Goal: Task Accomplishment & Management: Complete application form

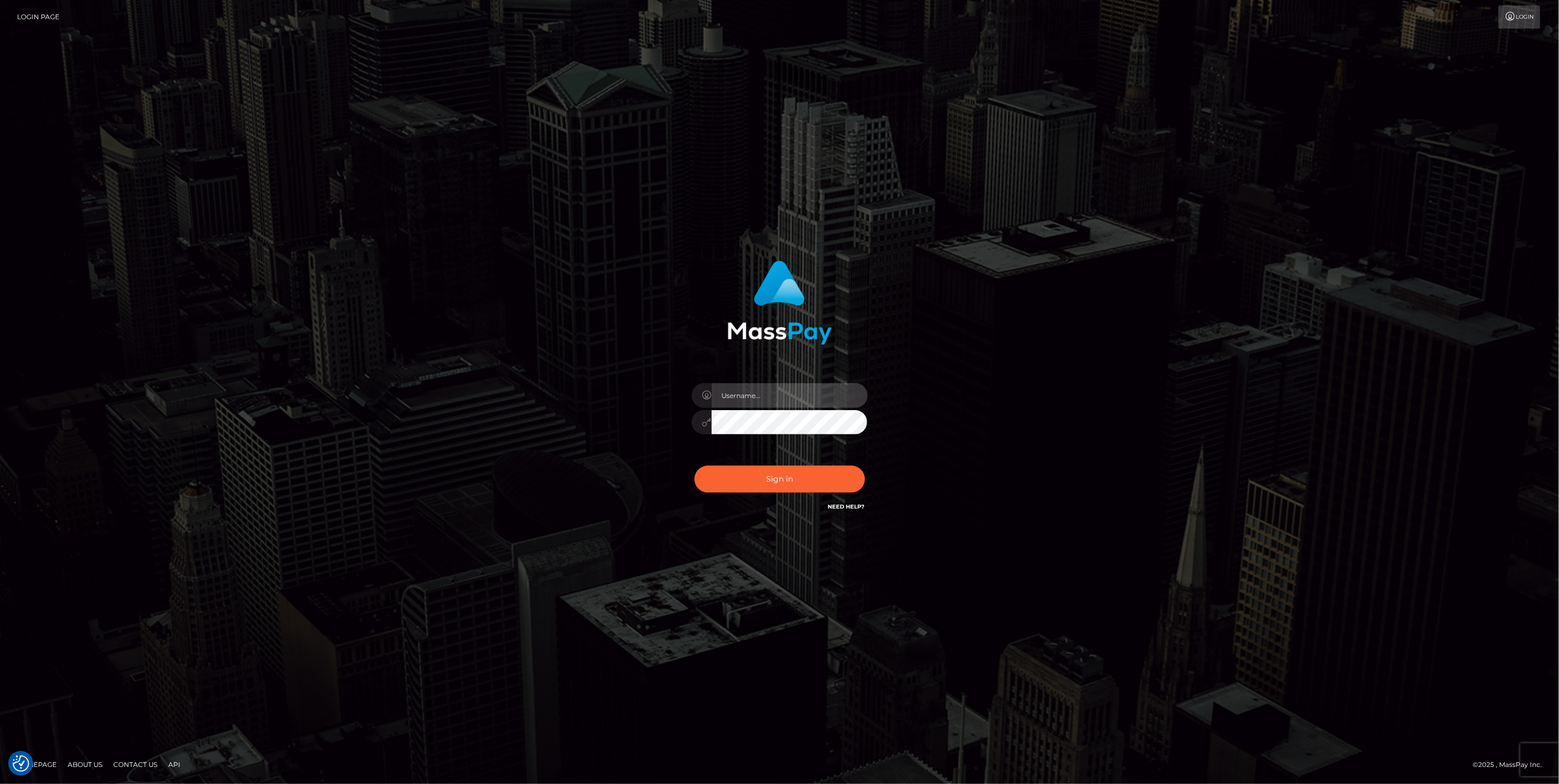
type input "jlo"
click at [795, 484] on button "Sign in" at bounding box center [780, 478] width 171 height 27
type input "jlo"
click at [823, 485] on button "Sign in" at bounding box center [780, 478] width 171 height 27
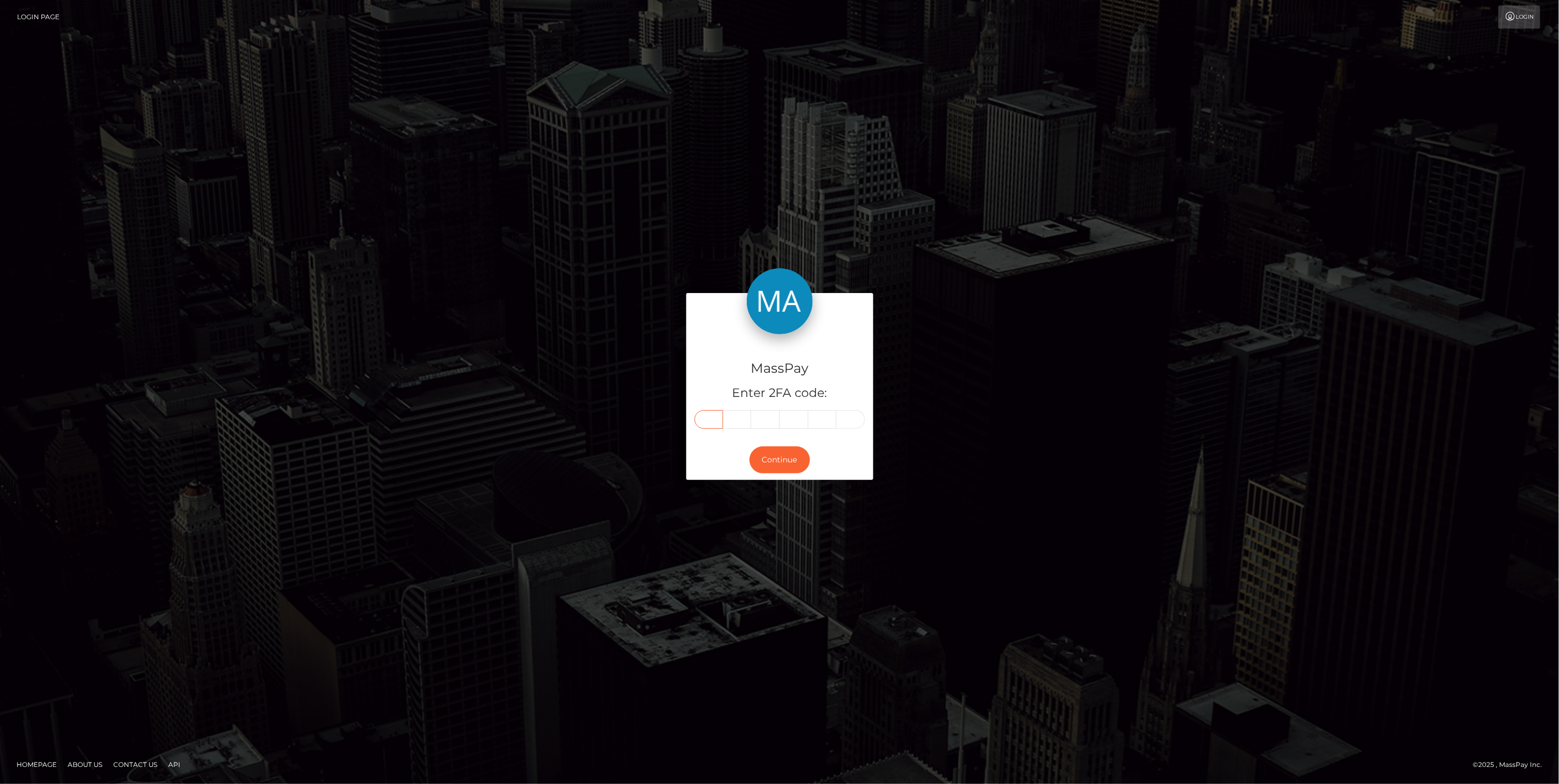
paste input "4"
type input "4"
type input "1"
type input "0"
type input "6"
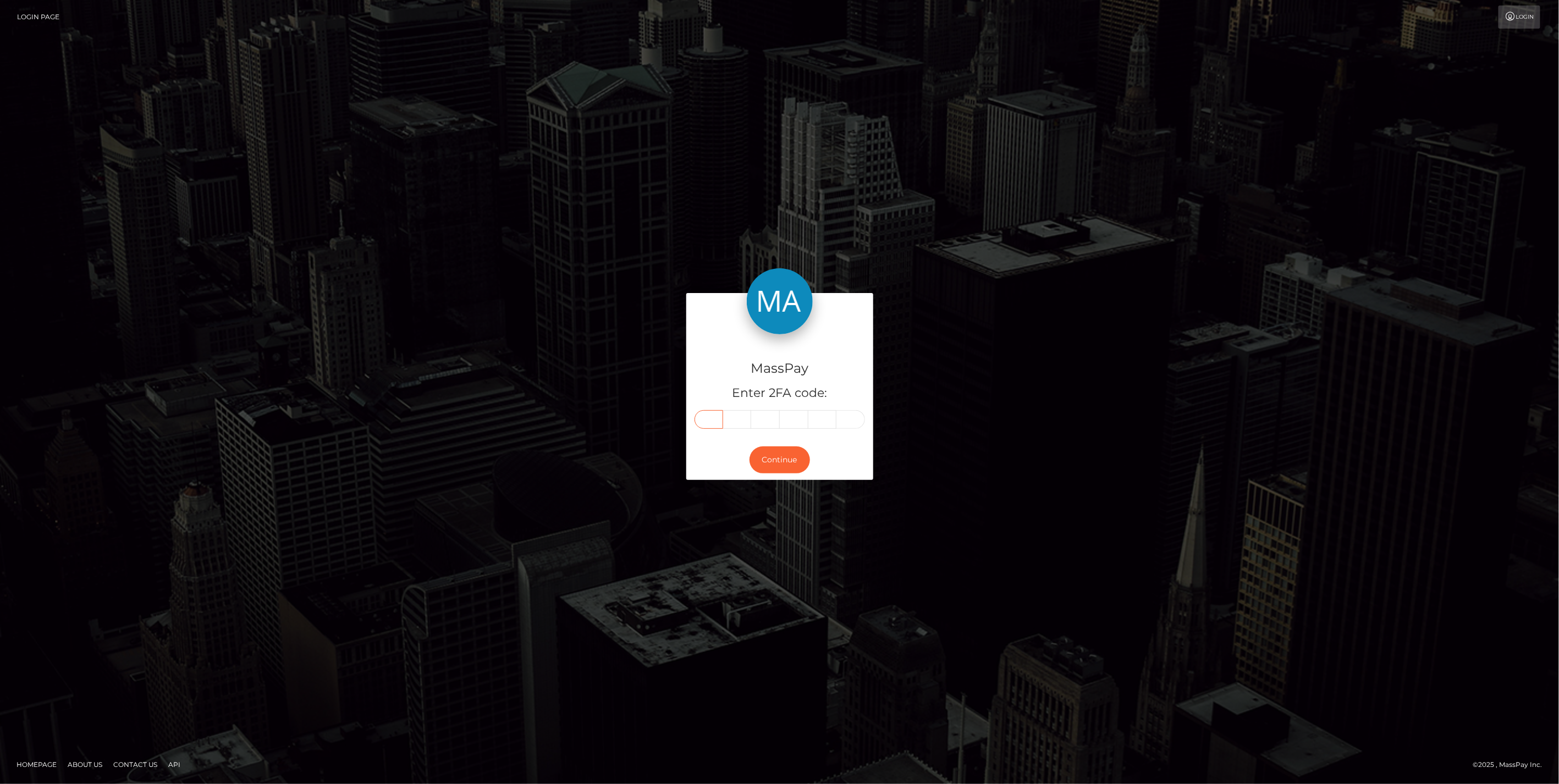
type input "3"
type input "6"
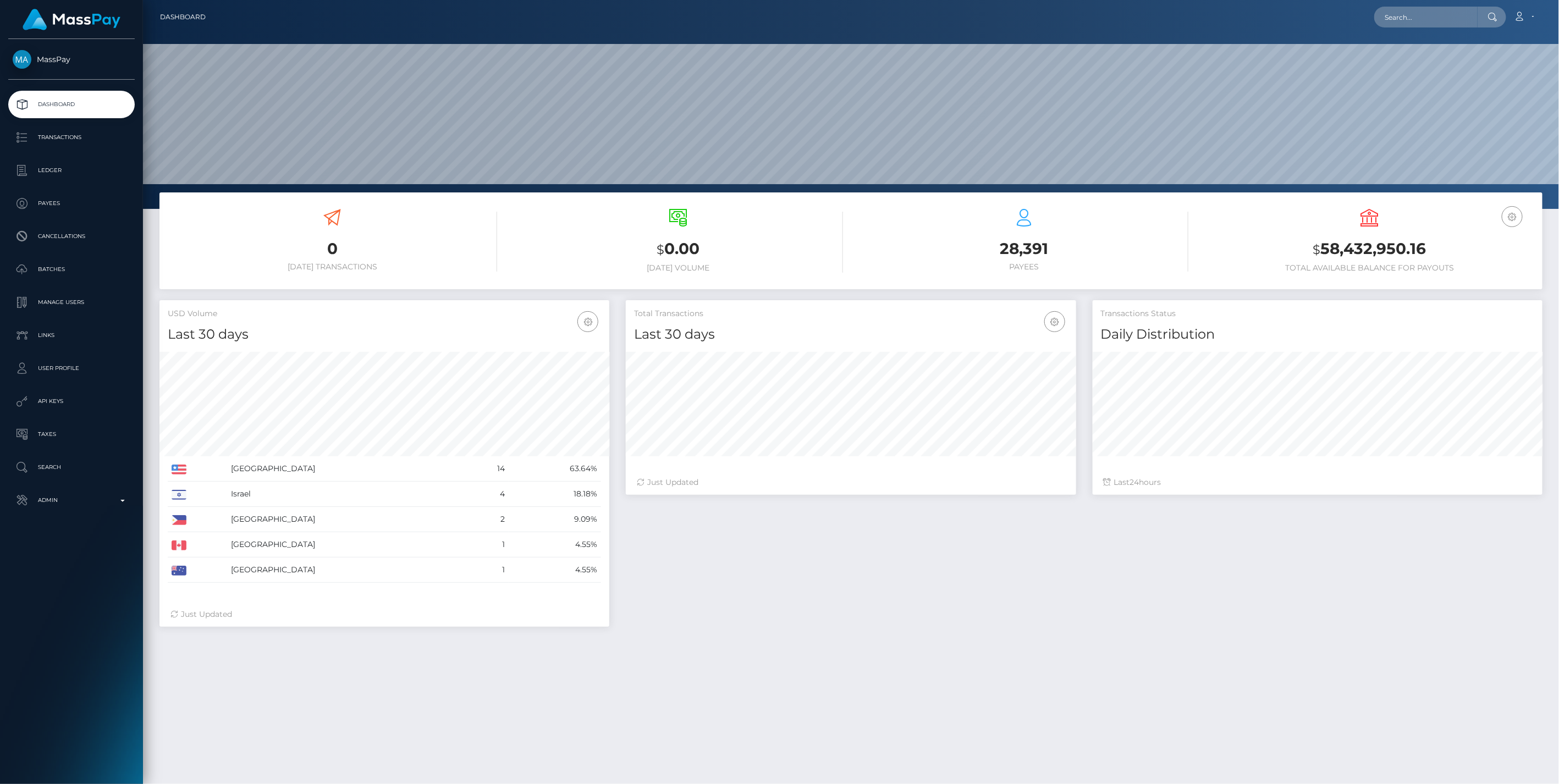
scroll to position [195, 449]
click at [120, 501] on p "Admin" at bounding box center [71, 501] width 117 height 17
click at [73, 564] on span "Balance Adjustments" at bounding box center [71, 564] width 117 height 13
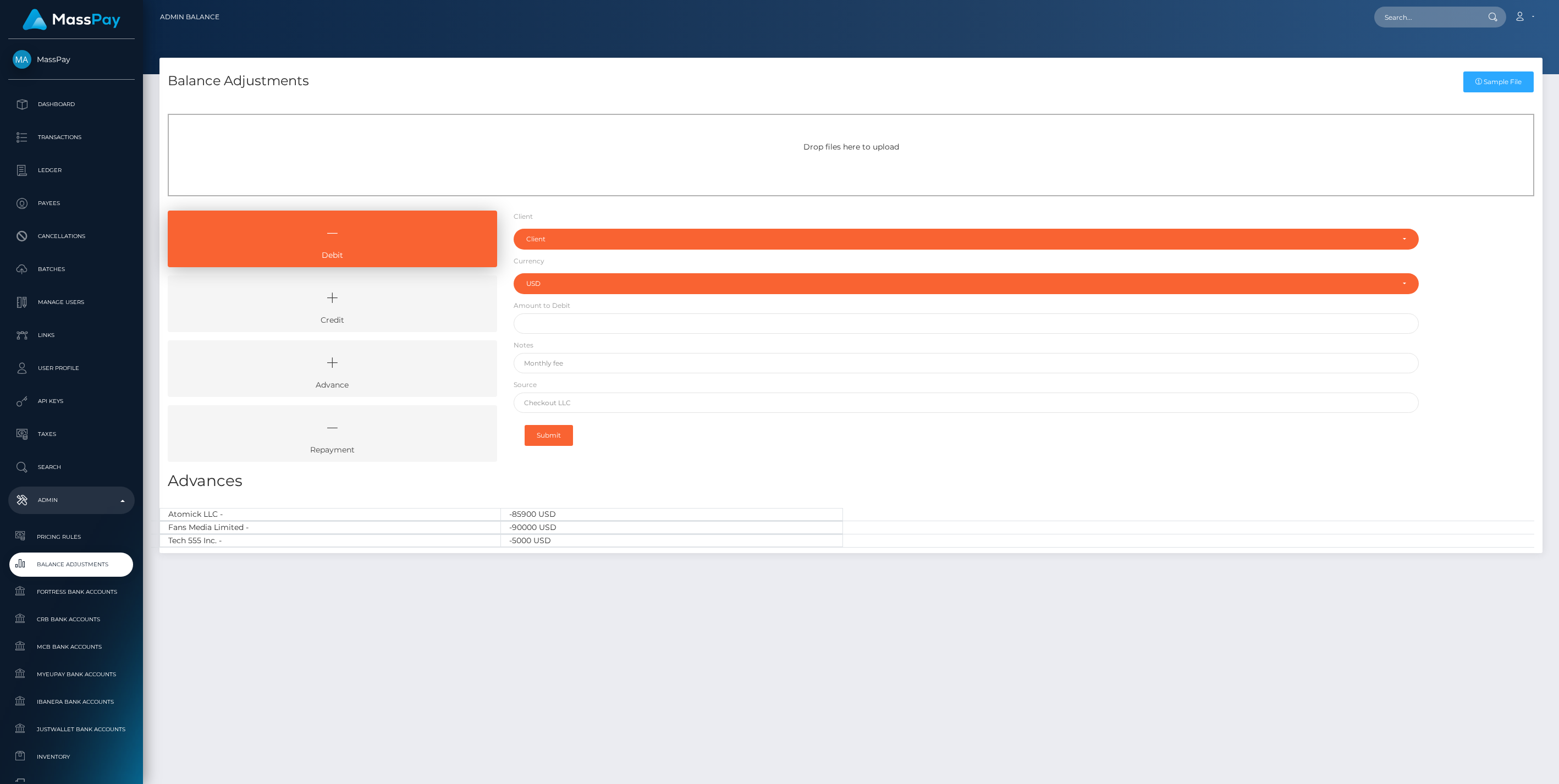
select select "USD"
click at [343, 310] on icon at bounding box center [332, 298] width 304 height 33
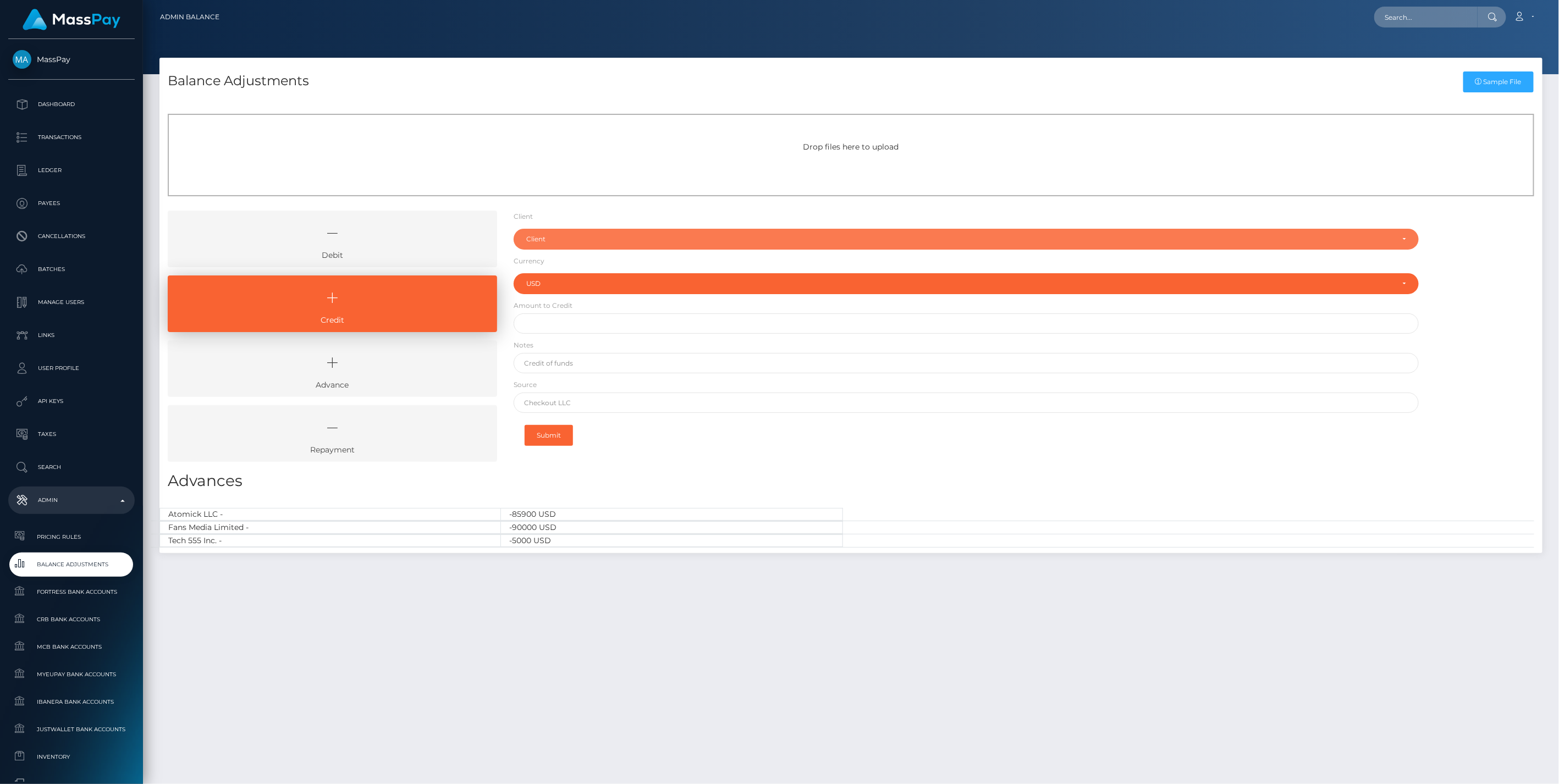
drag, startPoint x: 639, startPoint y: 235, endPoint x: 592, endPoint y: 264, distance: 55.2
click at [639, 235] on div "Client" at bounding box center [960, 239] width 867 height 9
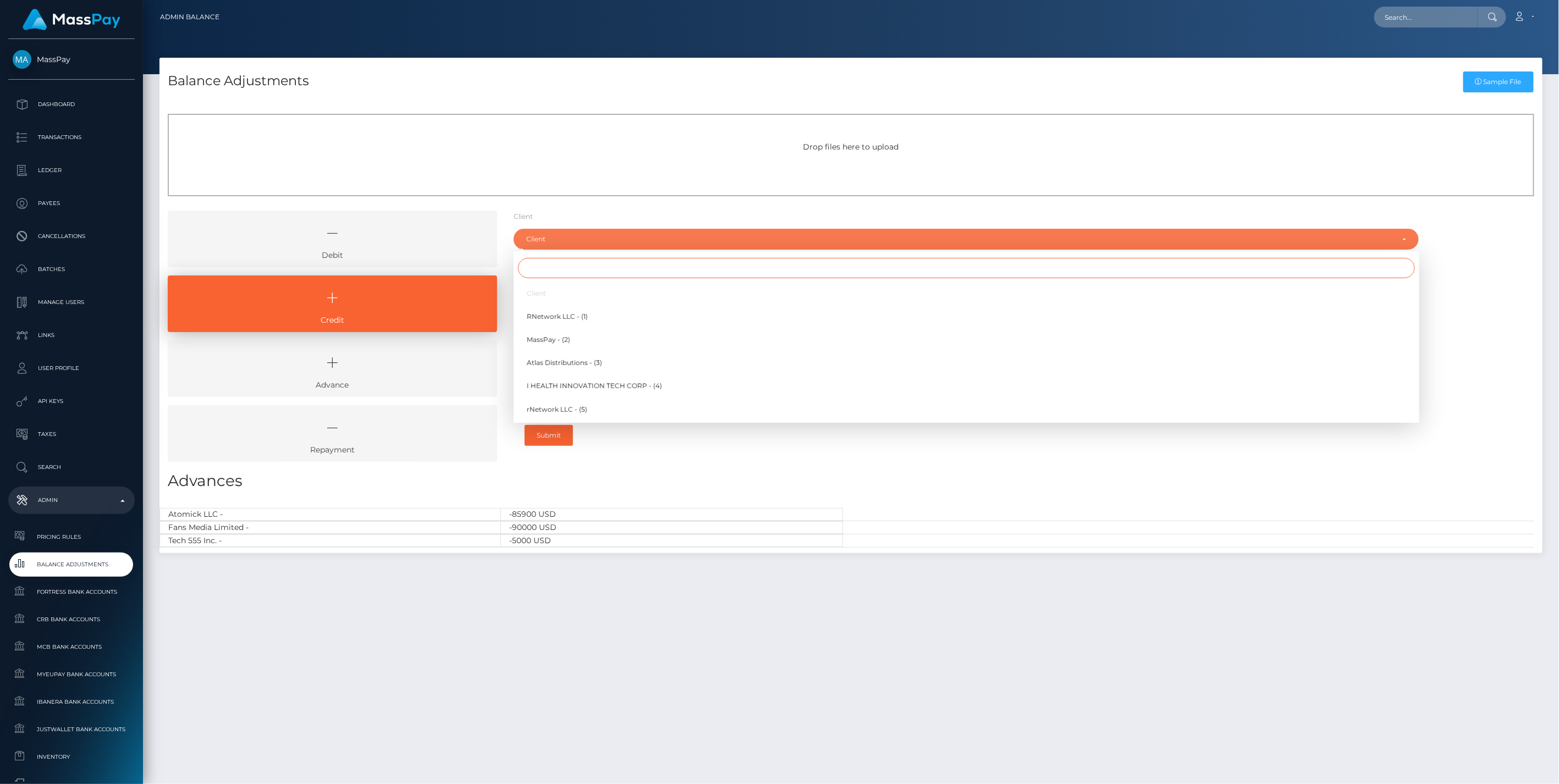
click at [565, 270] on input "Search" at bounding box center [966, 268] width 897 height 20
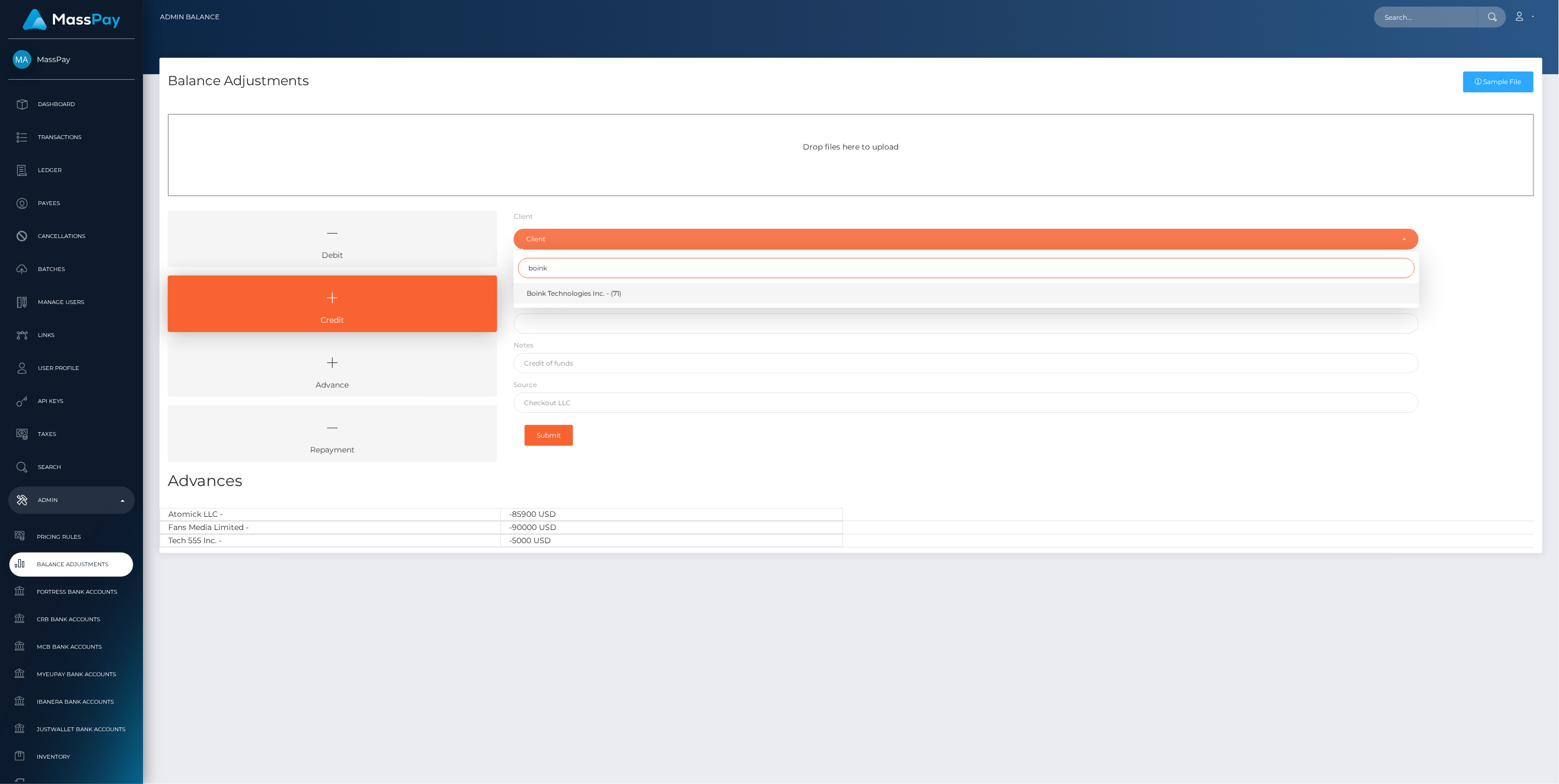
type input "boink"
click at [567, 293] on span "Boink Technologies Inc. - (71)" at bounding box center [574, 294] width 94 height 10
select select "71"
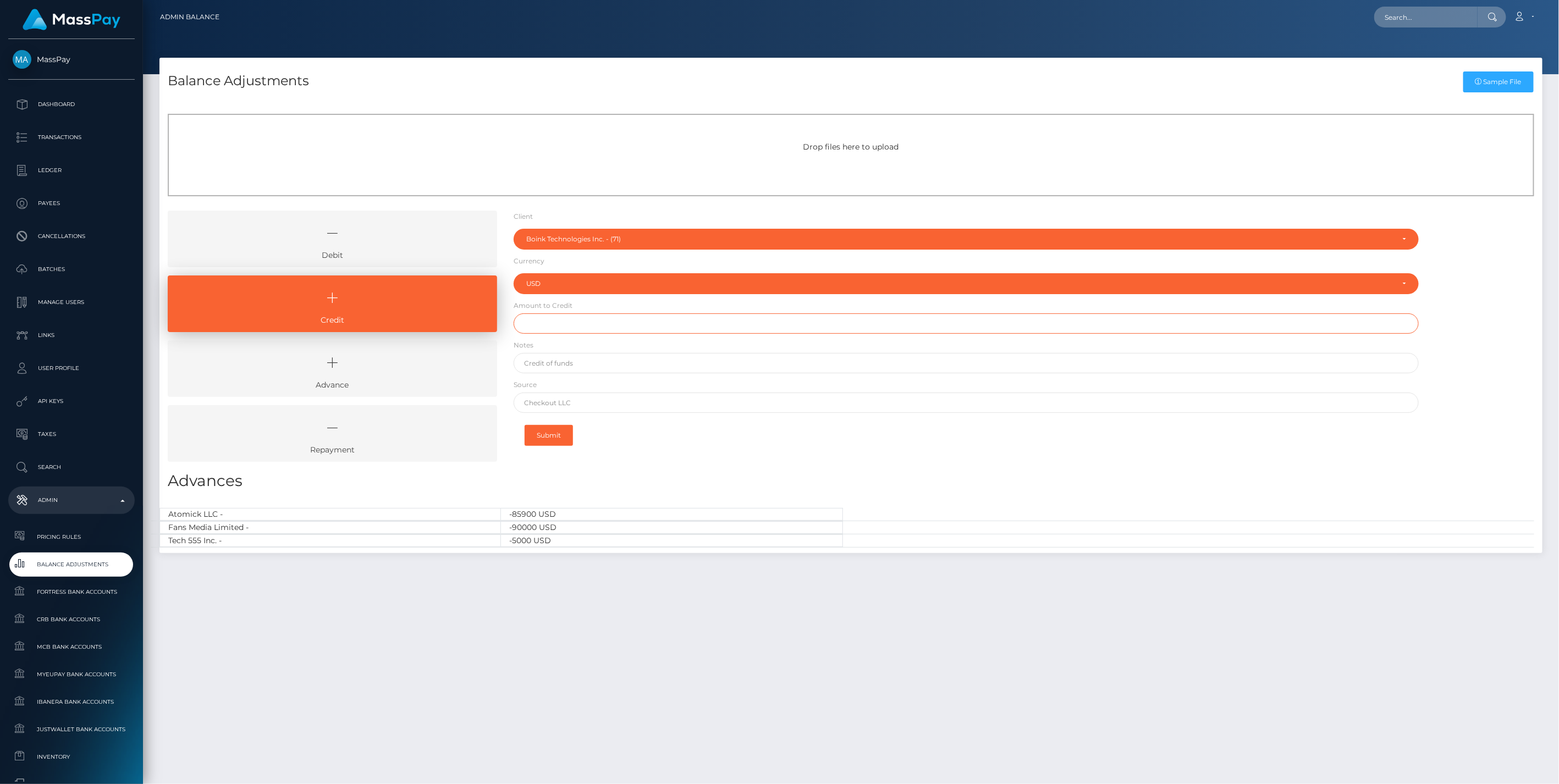
click at [562, 324] on input "text" at bounding box center [966, 323] width 905 height 20
paste input "22,709.27"
type input "$22,709.27"
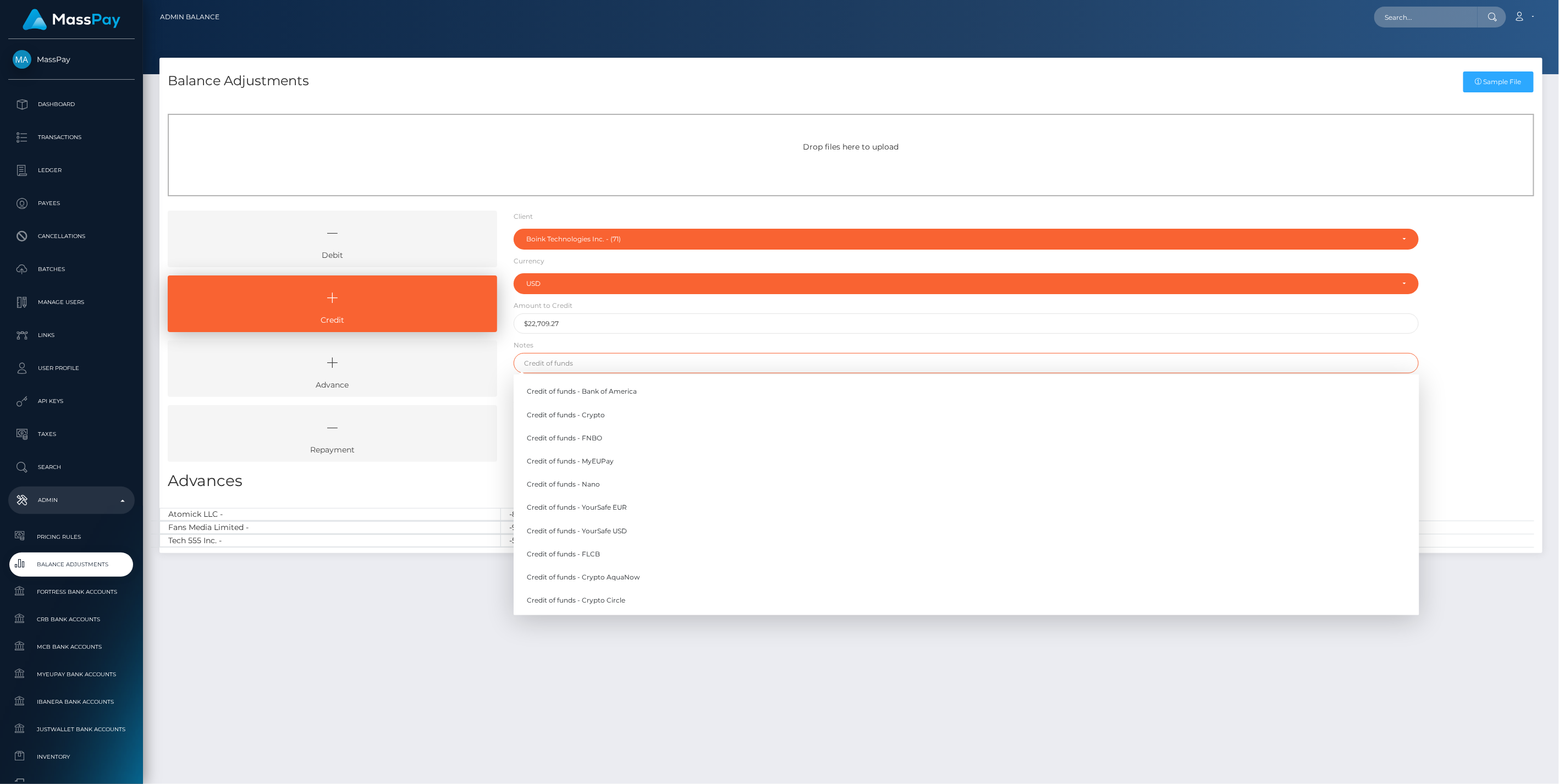
click at [563, 361] on input "text" at bounding box center [966, 363] width 905 height 20
click at [572, 437] on link "Credit of funds - FNBO" at bounding box center [966, 438] width 905 height 20
type input "Credit of funds - FNBO"
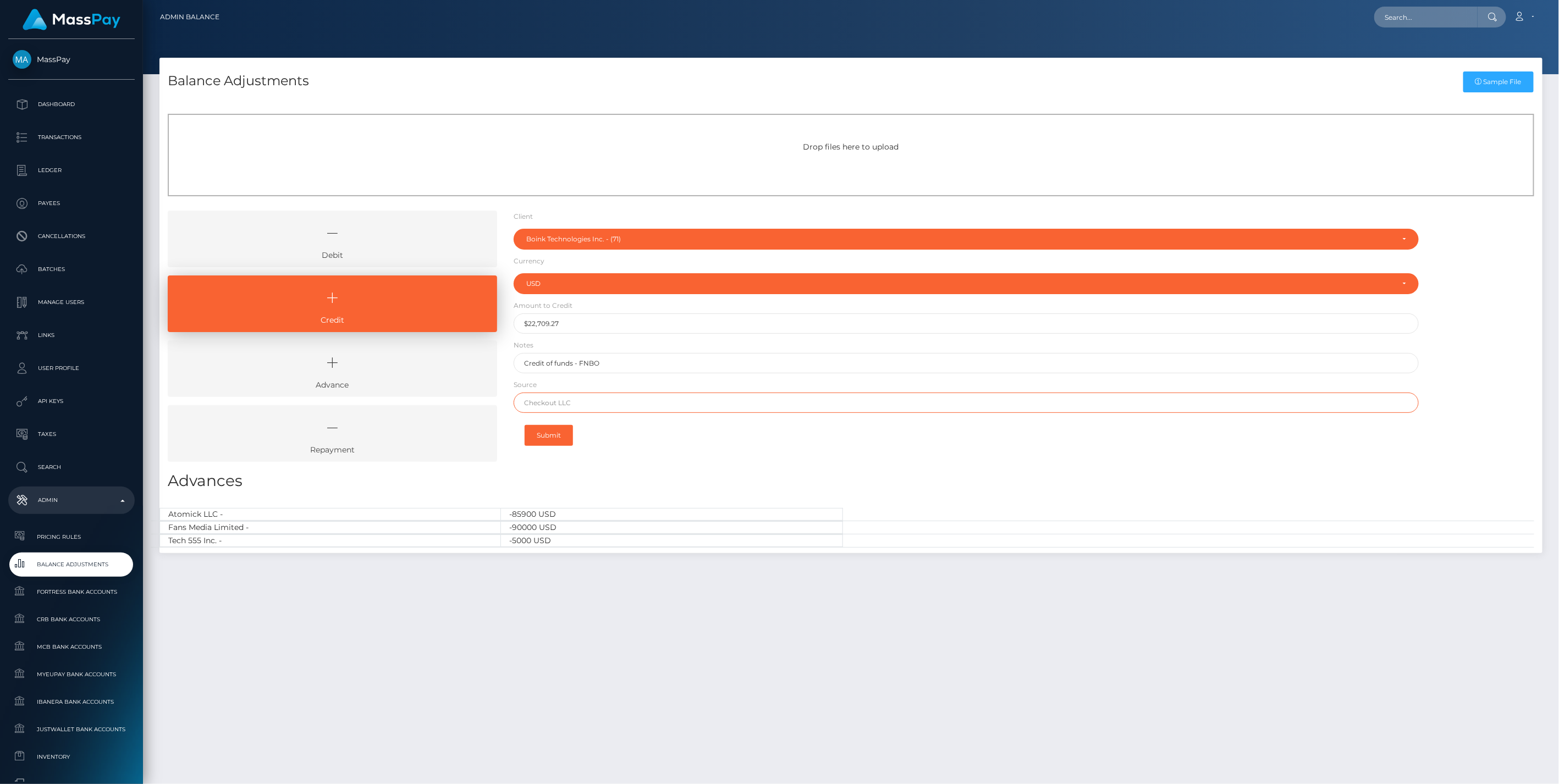
click at [574, 409] on input "text" at bounding box center [966, 403] width 905 height 20
click at [559, 399] on input "text" at bounding box center [966, 403] width 905 height 20
paste input "Flagstar"
type input "Flagstar"
click at [548, 431] on button "Submit" at bounding box center [549, 435] width 48 height 21
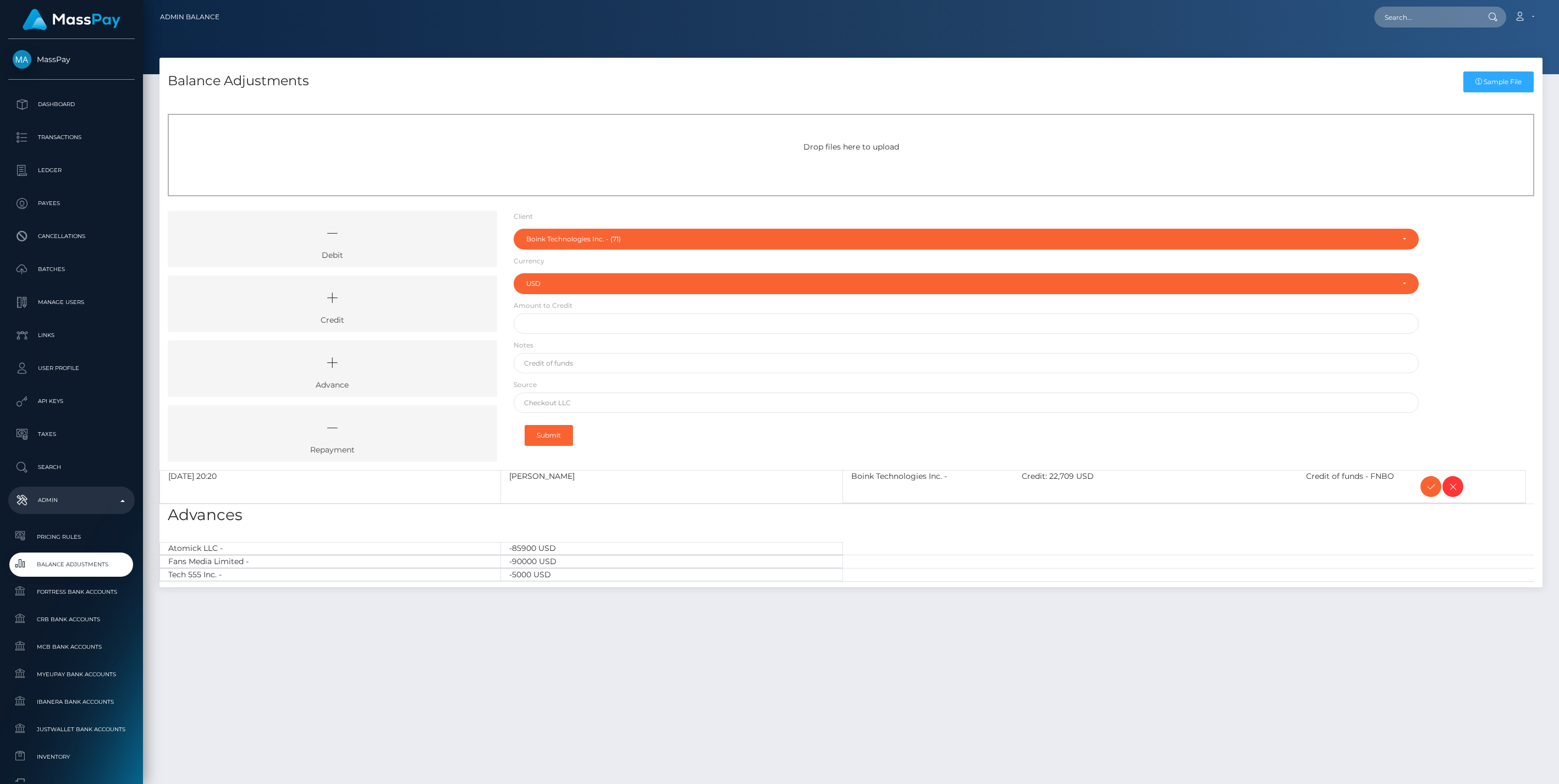
select select "71"
select select "USD"
click at [389, 304] on icon at bounding box center [332, 298] width 304 height 33
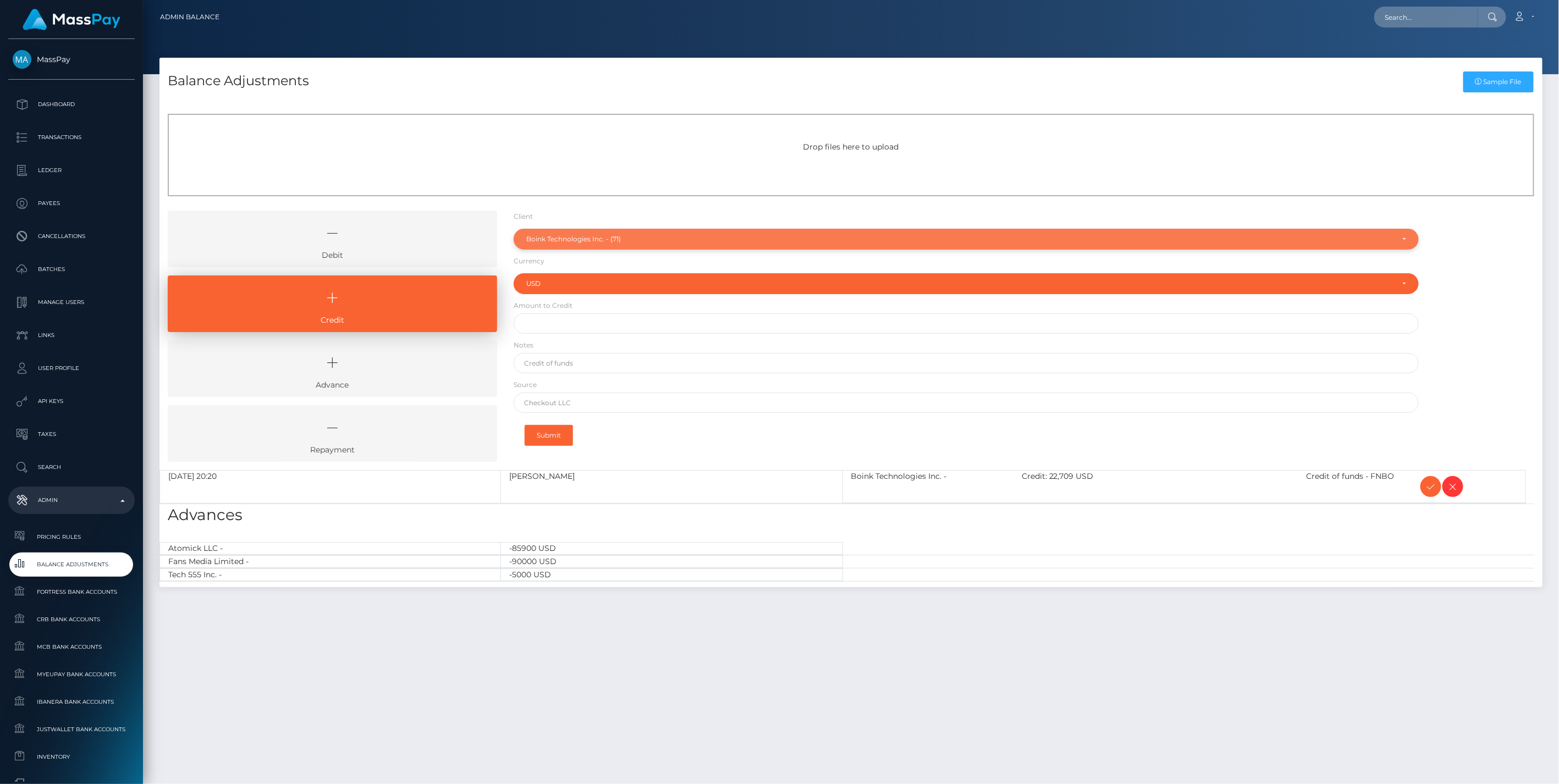
click at [613, 233] on div "Boink Technologies Inc. - (71)" at bounding box center [966, 239] width 905 height 21
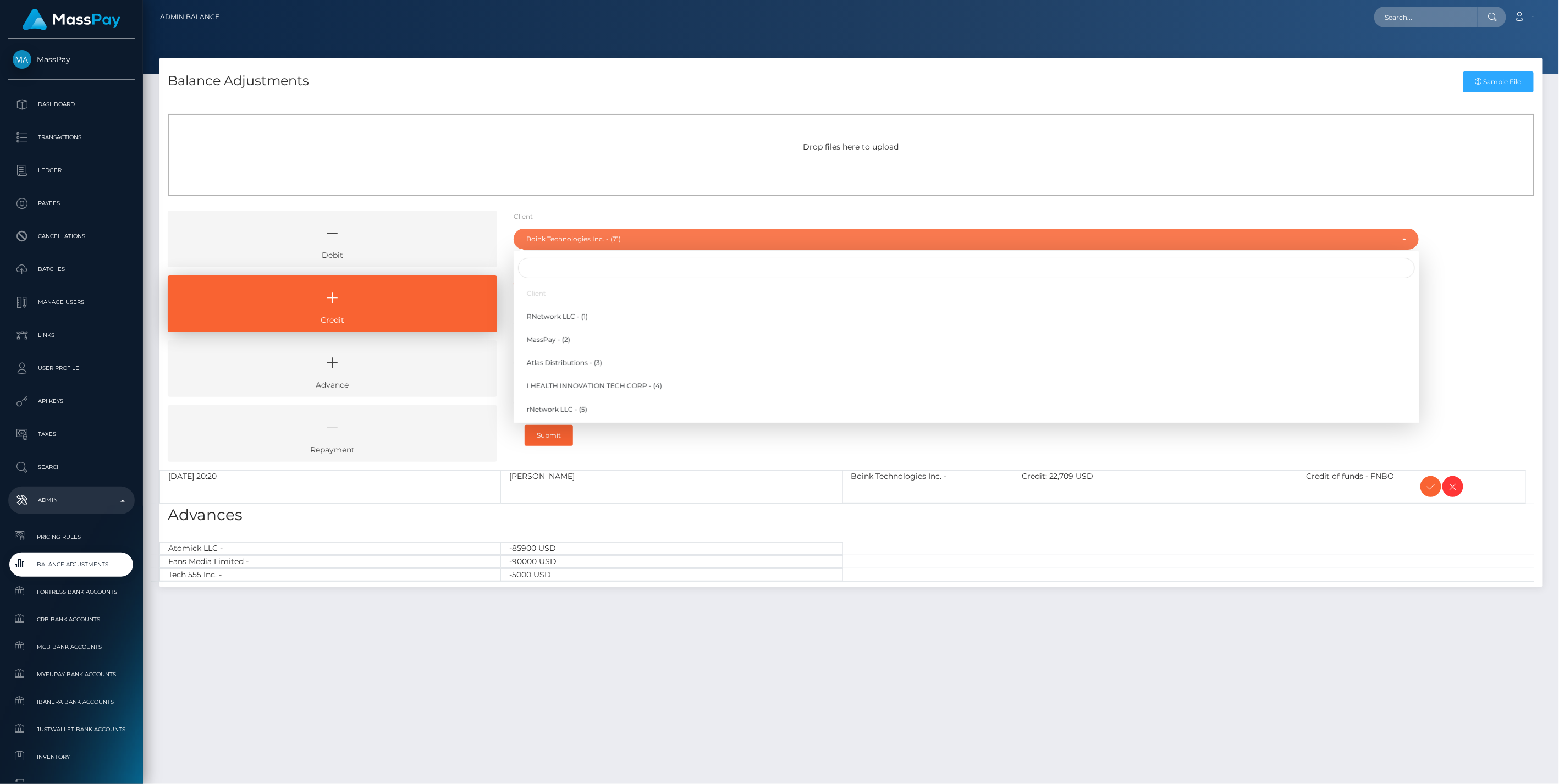
scroll to position [1301, 0]
click at [560, 267] on input "Search" at bounding box center [966, 268] width 897 height 20
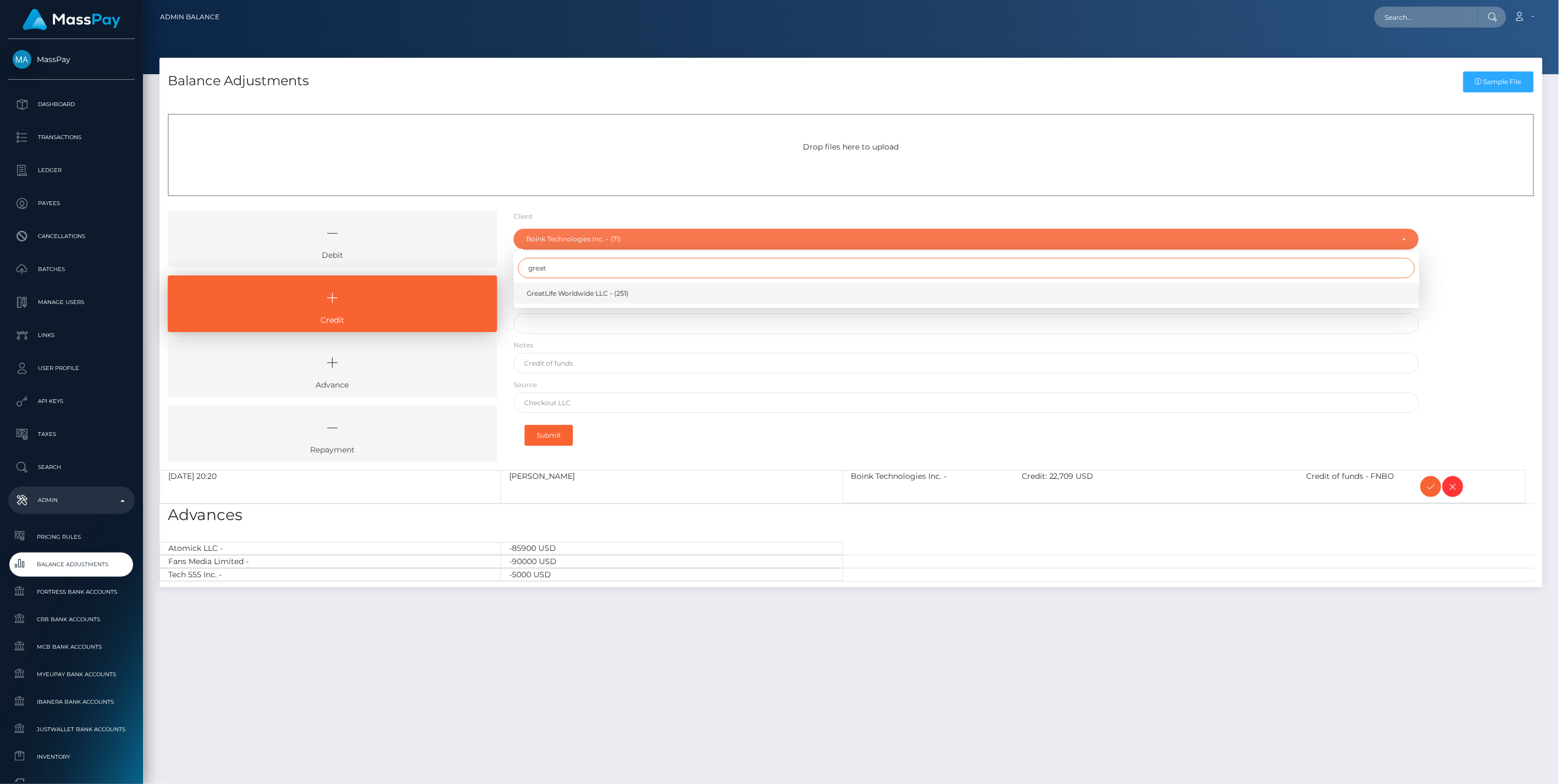
type input "great"
drag, startPoint x: 567, startPoint y: 298, endPoint x: 561, endPoint y: 304, distance: 8.5
click at [567, 297] on span "GreatLife Worldwide LLC - (251)" at bounding box center [577, 294] width 102 height 10
select select "251"
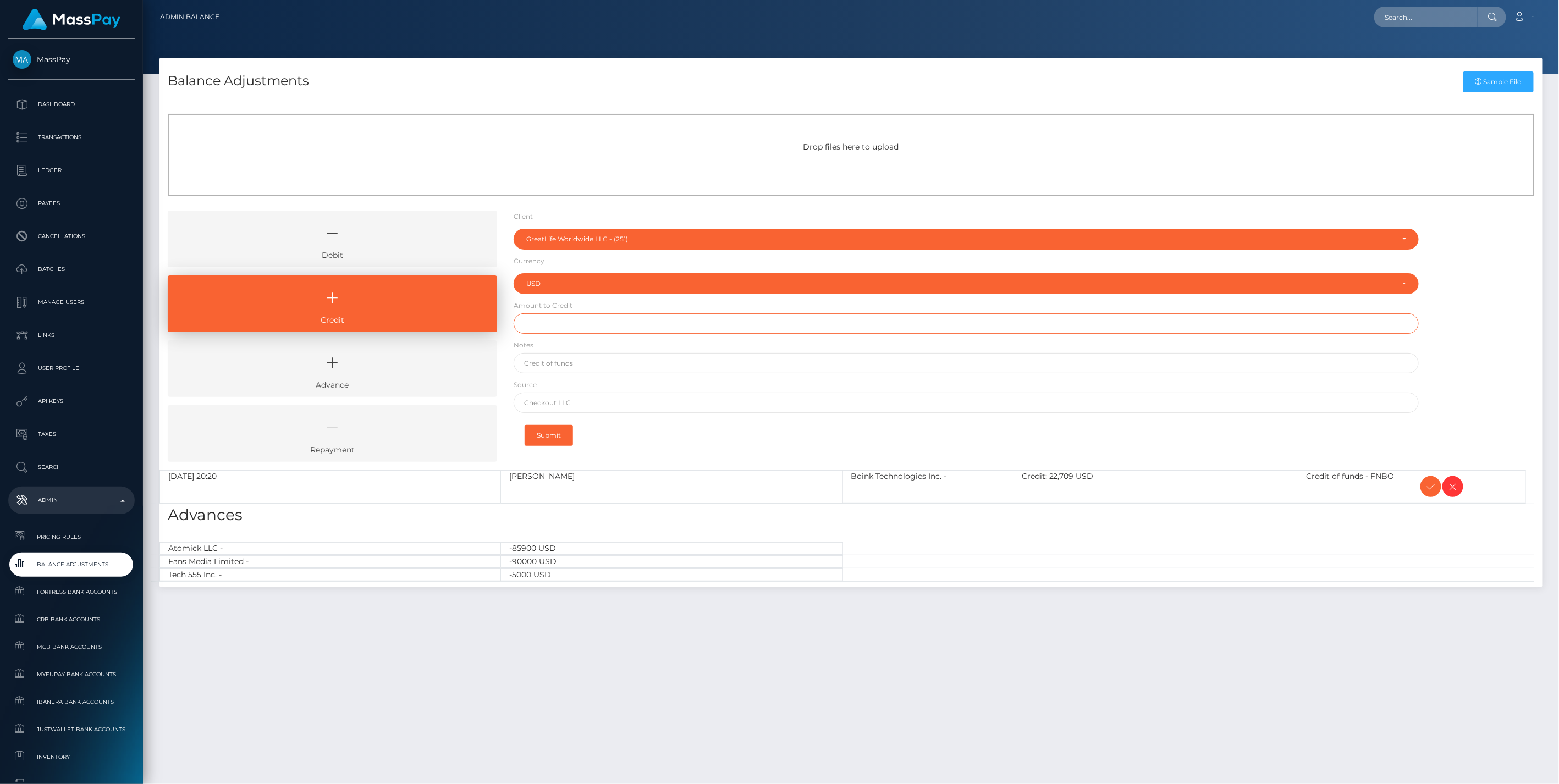
click at [550, 324] on input "text" at bounding box center [966, 323] width 905 height 20
type input "$23,000.00"
click at [557, 359] on input "text" at bounding box center [966, 363] width 905 height 20
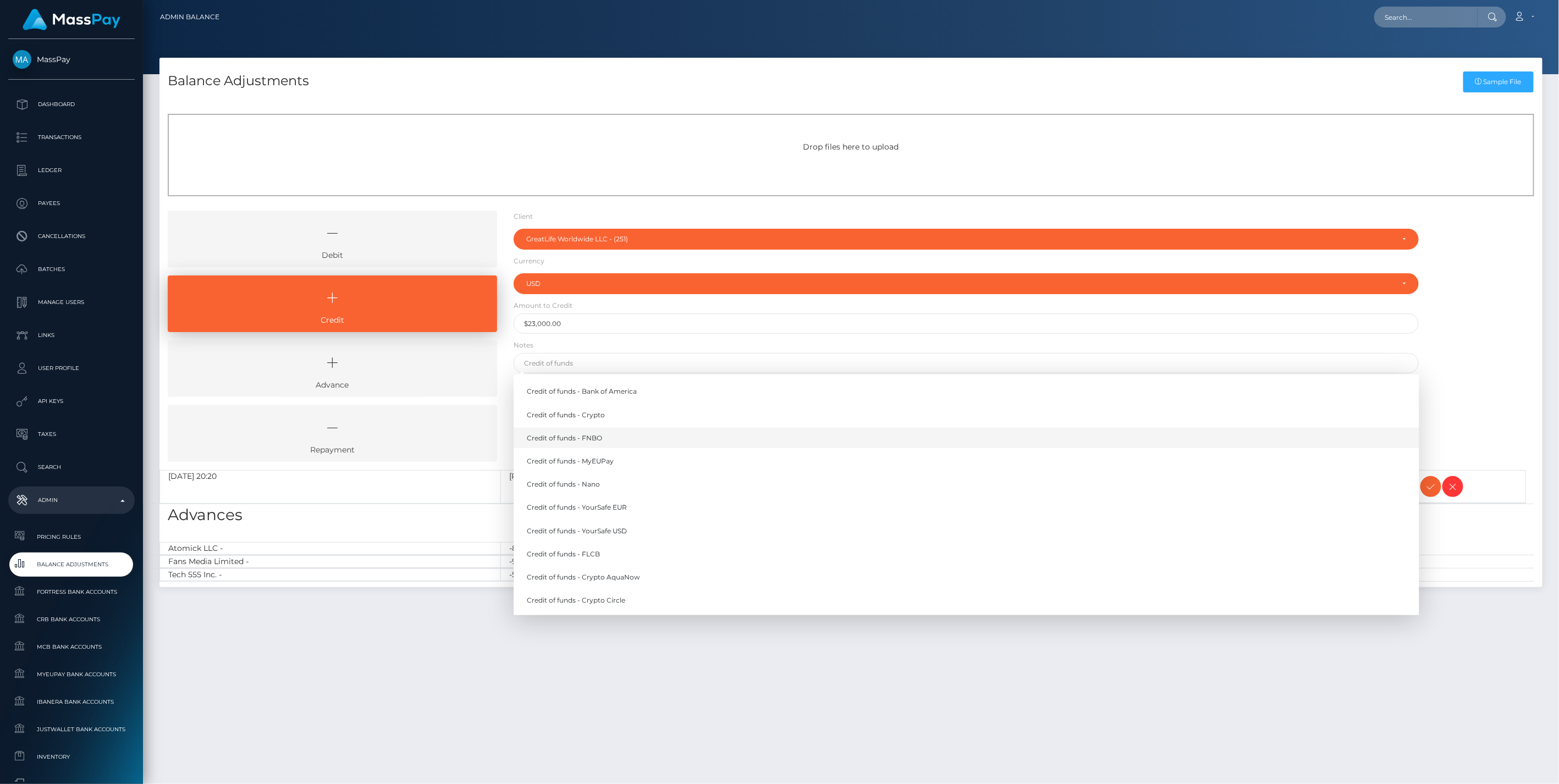
click at [573, 438] on link "Credit of funds - FNBO" at bounding box center [966, 438] width 905 height 20
type input "Credit of funds - FNBO"
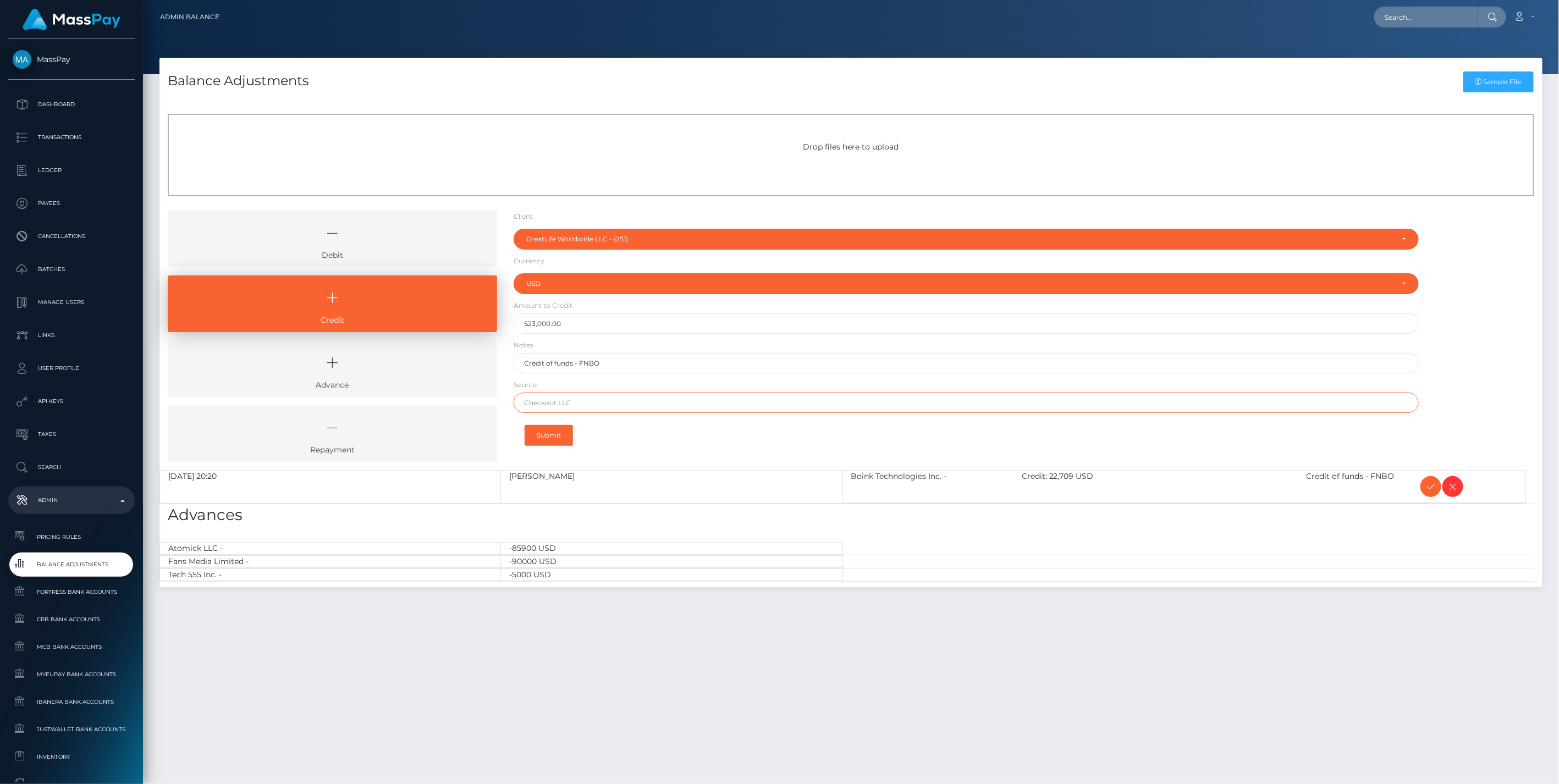
click at [558, 399] on input "text" at bounding box center [966, 403] width 905 height 20
paste input "Bank of Tescott"
type input "Bank of Tescott"
click at [556, 437] on button "Submit" at bounding box center [549, 435] width 48 height 21
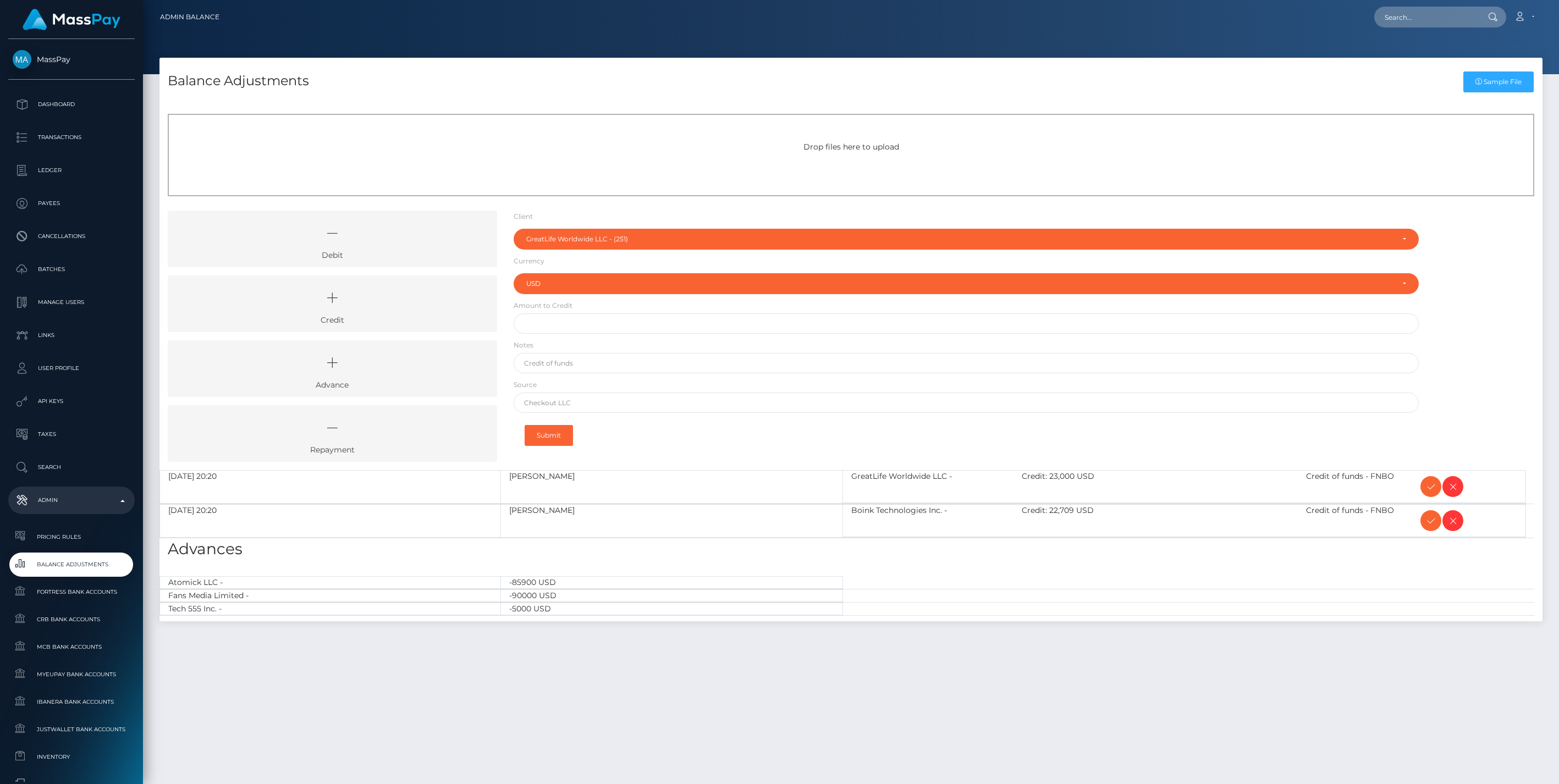
select select "251"
select select "USD"
click at [407, 310] on icon at bounding box center [332, 298] width 304 height 33
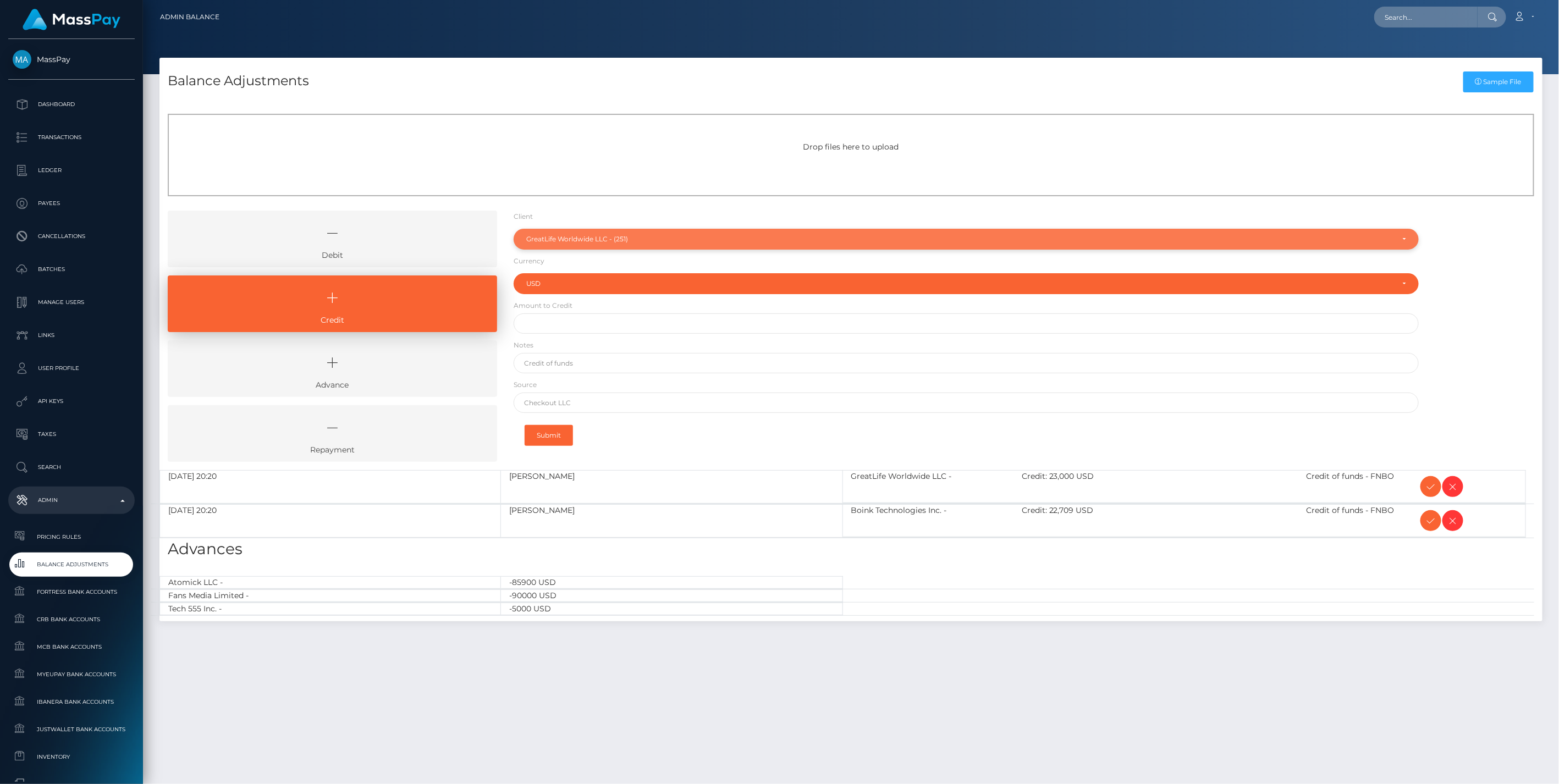
click at [608, 237] on div "GreatLife Worldwide LLC - (251)" at bounding box center [960, 239] width 867 height 9
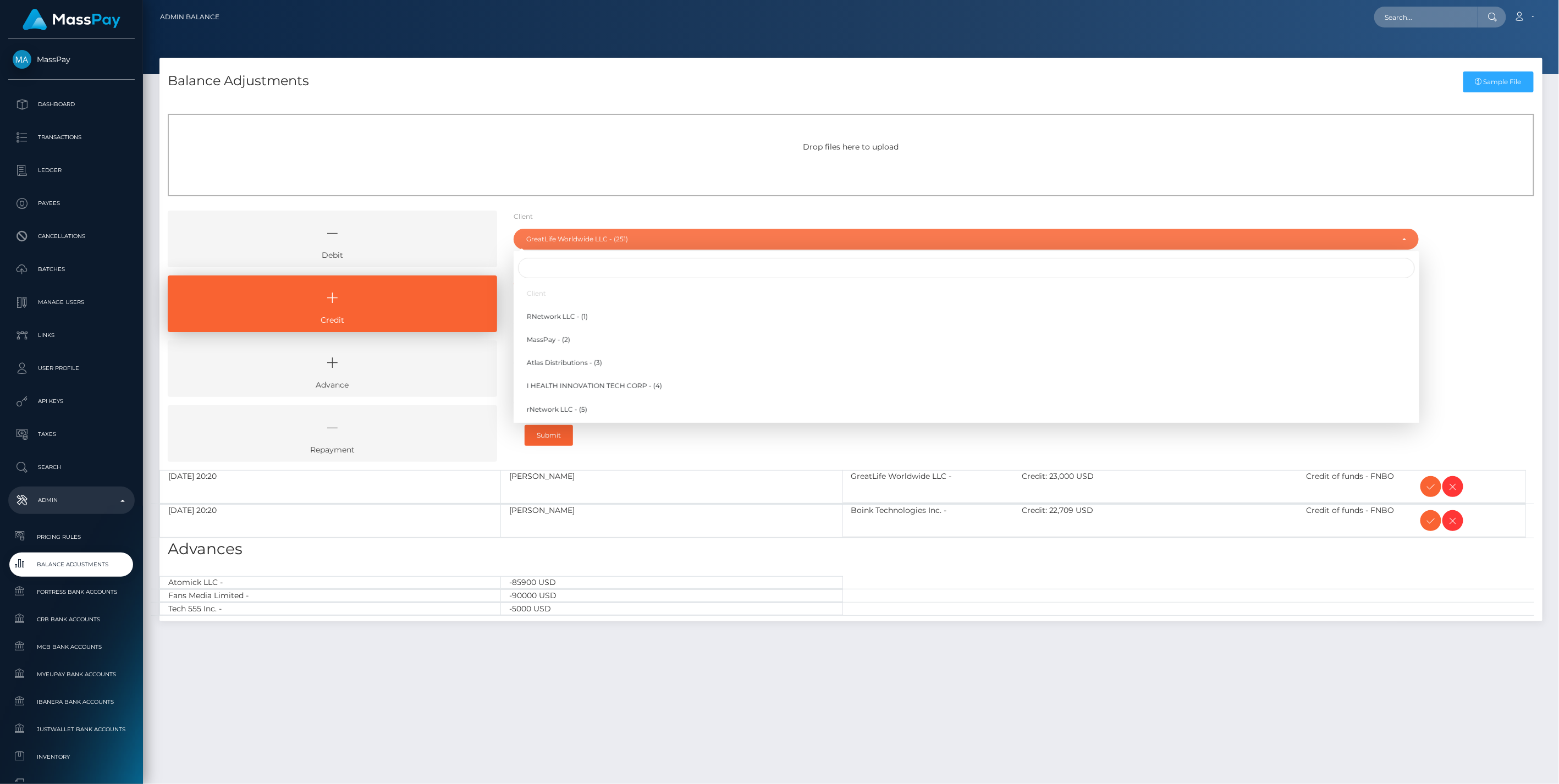
scroll to position [4597, 0]
click at [563, 262] on input "Search" at bounding box center [966, 268] width 897 height 20
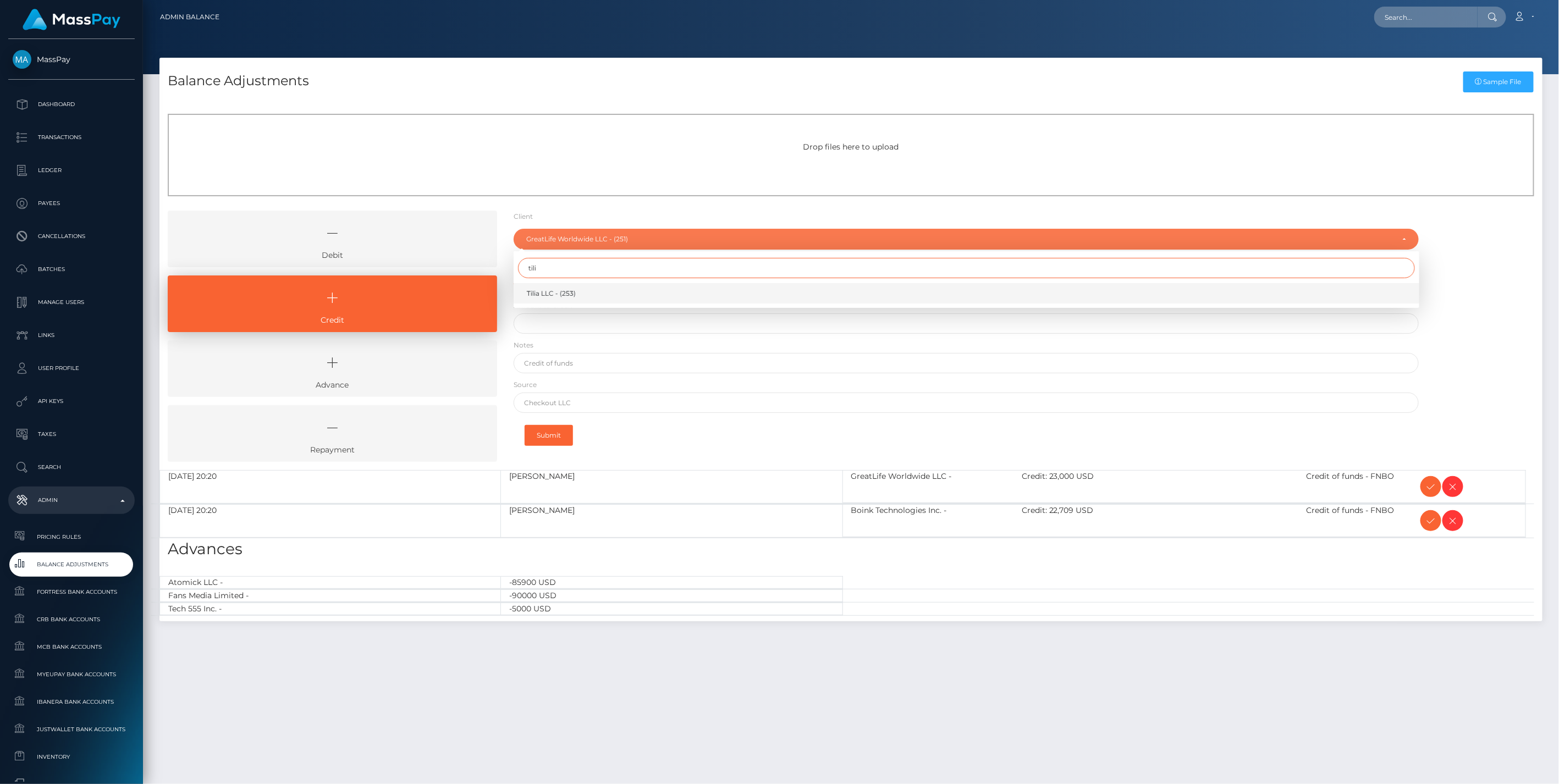
type input "tili"
click at [542, 294] on span "Tilia LLC - (253)" at bounding box center [550, 294] width 49 height 10
select select "253"
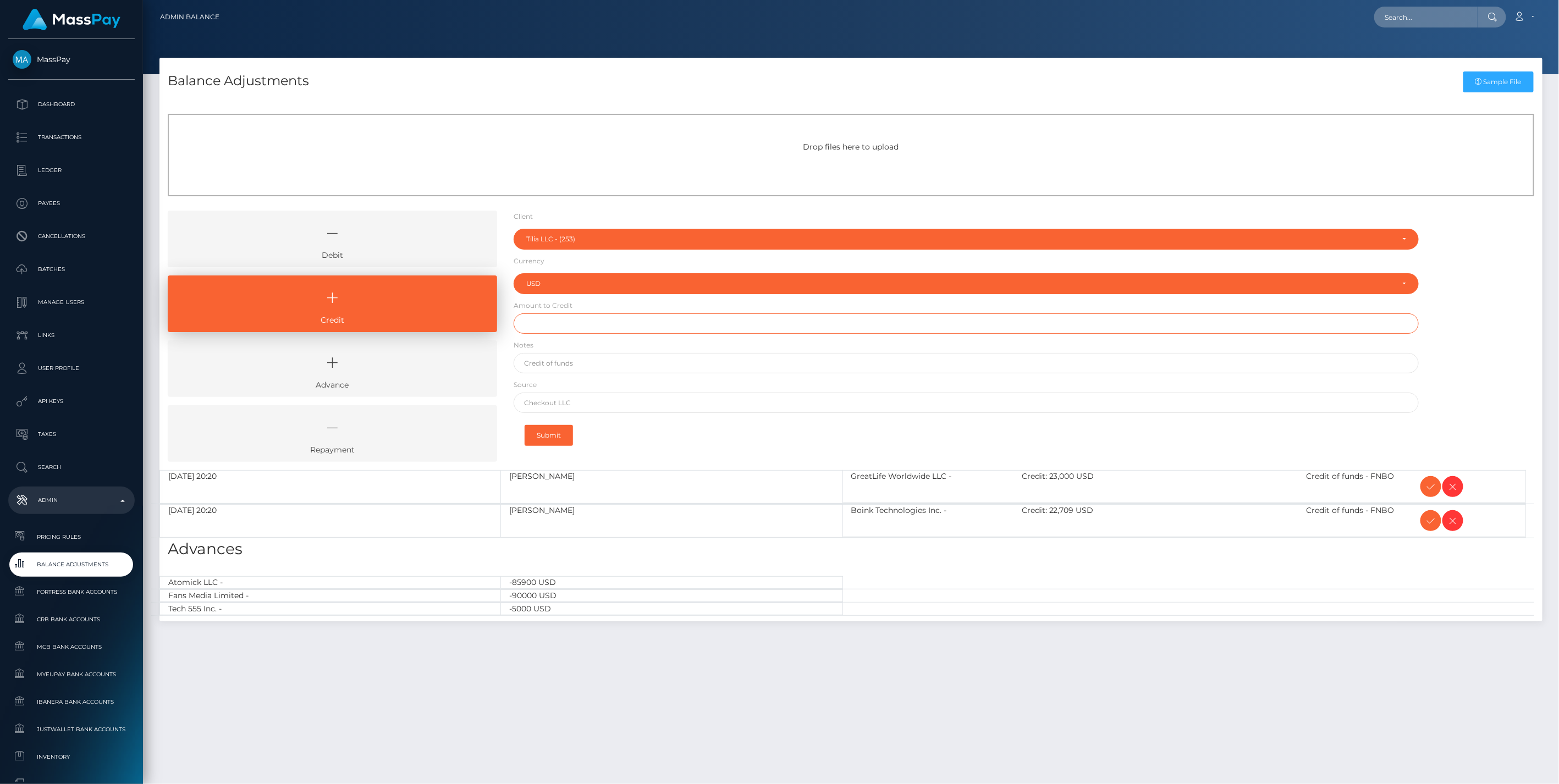
click at [544, 328] on input "text" at bounding box center [966, 323] width 905 height 20
type input "$100,000.00"
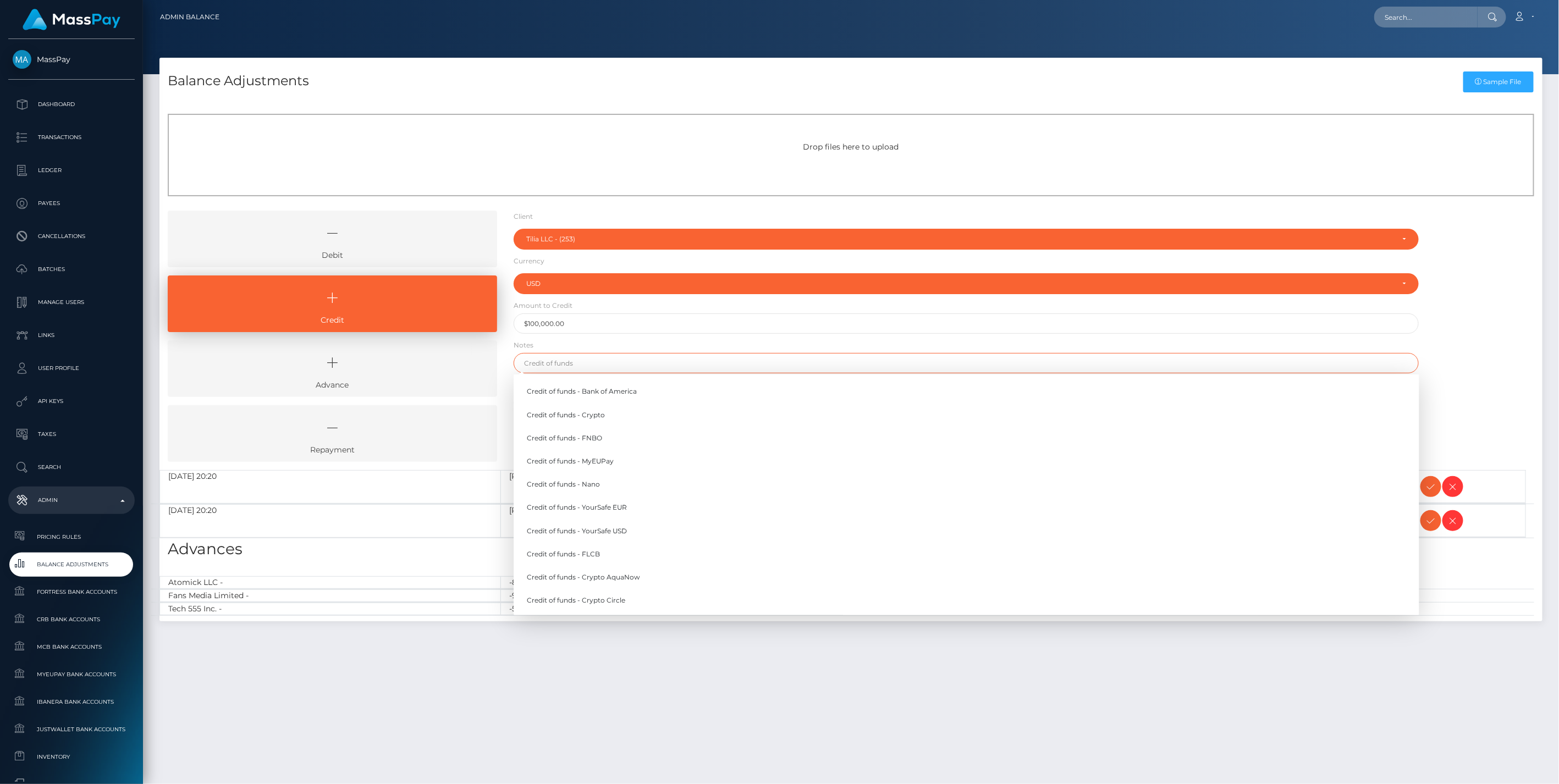
click at [534, 364] on input "text" at bounding box center [966, 363] width 905 height 20
click at [599, 437] on link "Credit of funds - FNBO" at bounding box center [966, 438] width 905 height 20
type input "Credit of funds - FNBO"
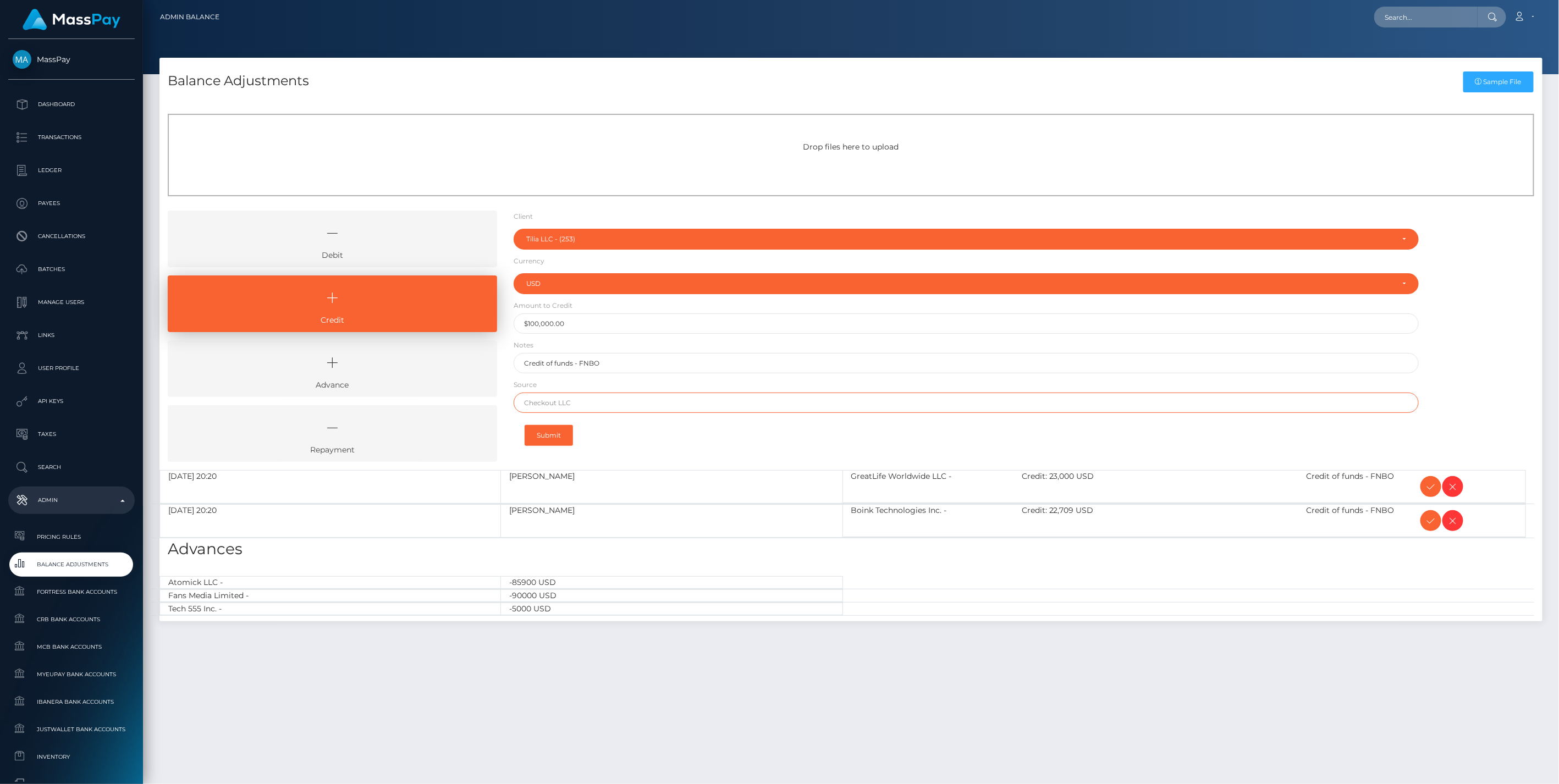
click at [574, 404] on input "text" at bounding box center [966, 403] width 905 height 20
paste input "Community Federal Savings Bank"
type input "Community Federal Savings Bank"
click at [558, 432] on button "Submit" at bounding box center [549, 435] width 48 height 21
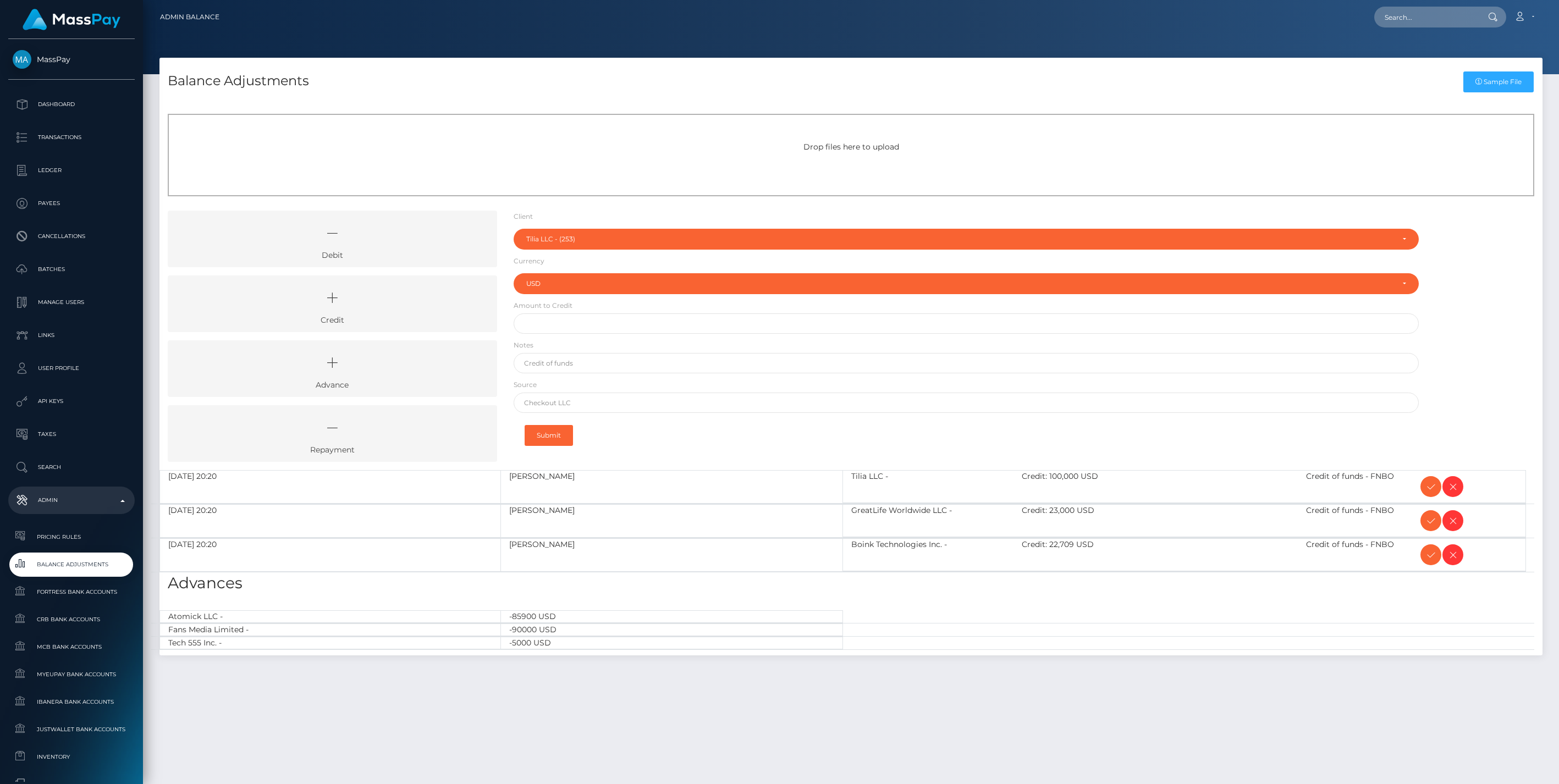
select select "253"
select select "USD"
click at [1425, 486] on icon at bounding box center [1431, 487] width 13 height 14
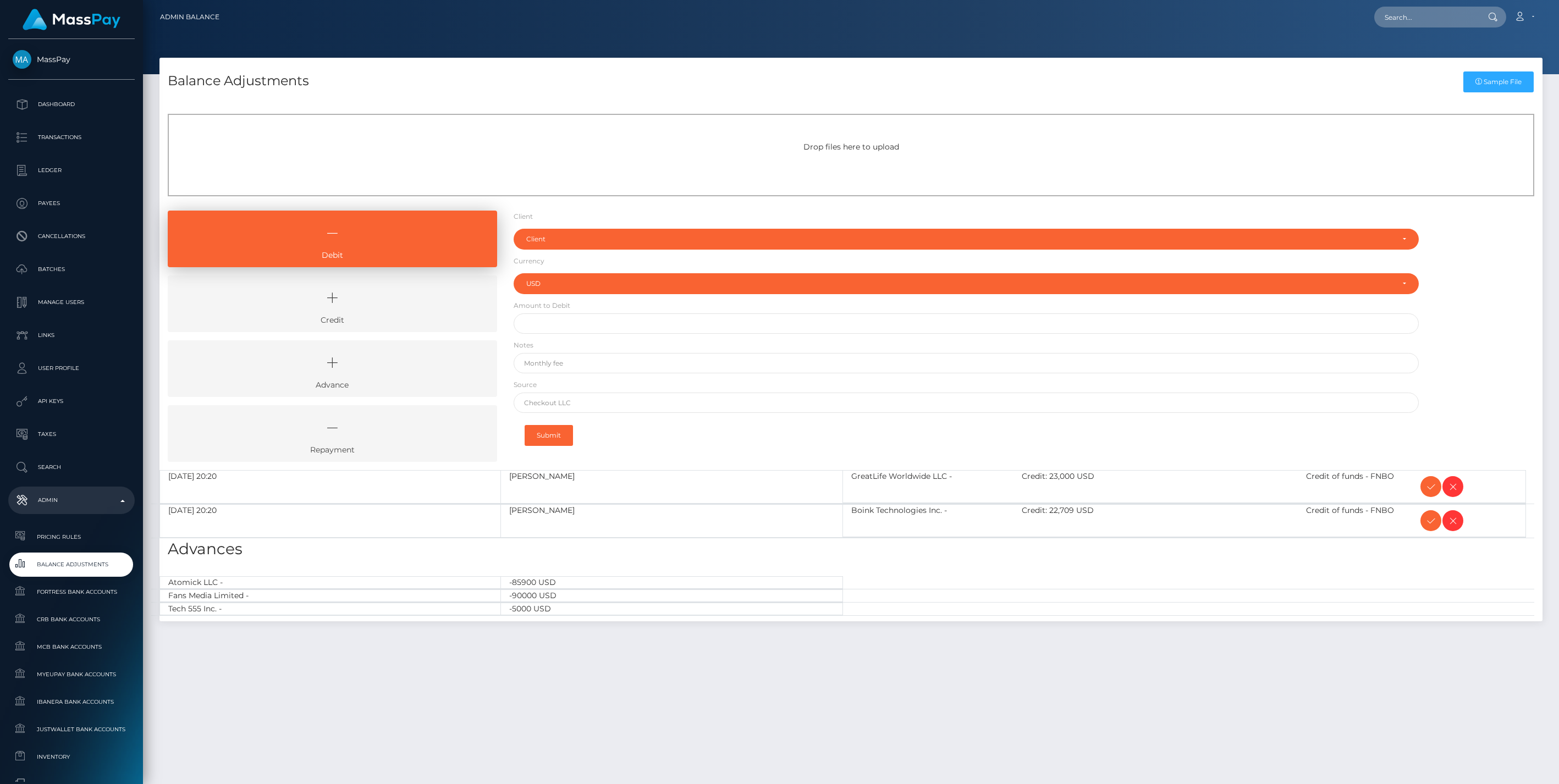
select select "USD"
click at [1425, 486] on icon at bounding box center [1431, 487] width 13 height 14
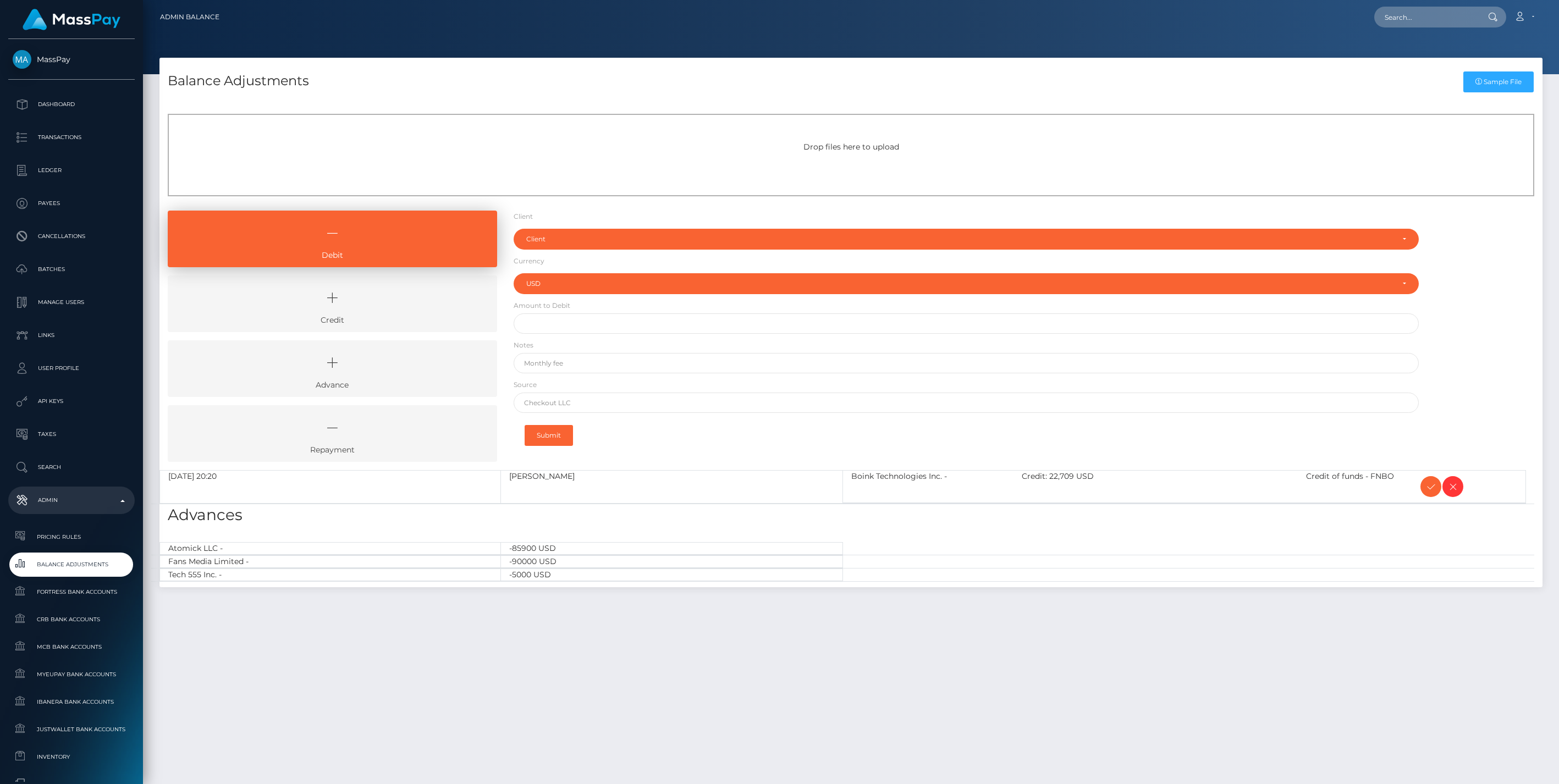
select select "USD"
click at [1425, 486] on icon at bounding box center [1431, 487] width 13 height 14
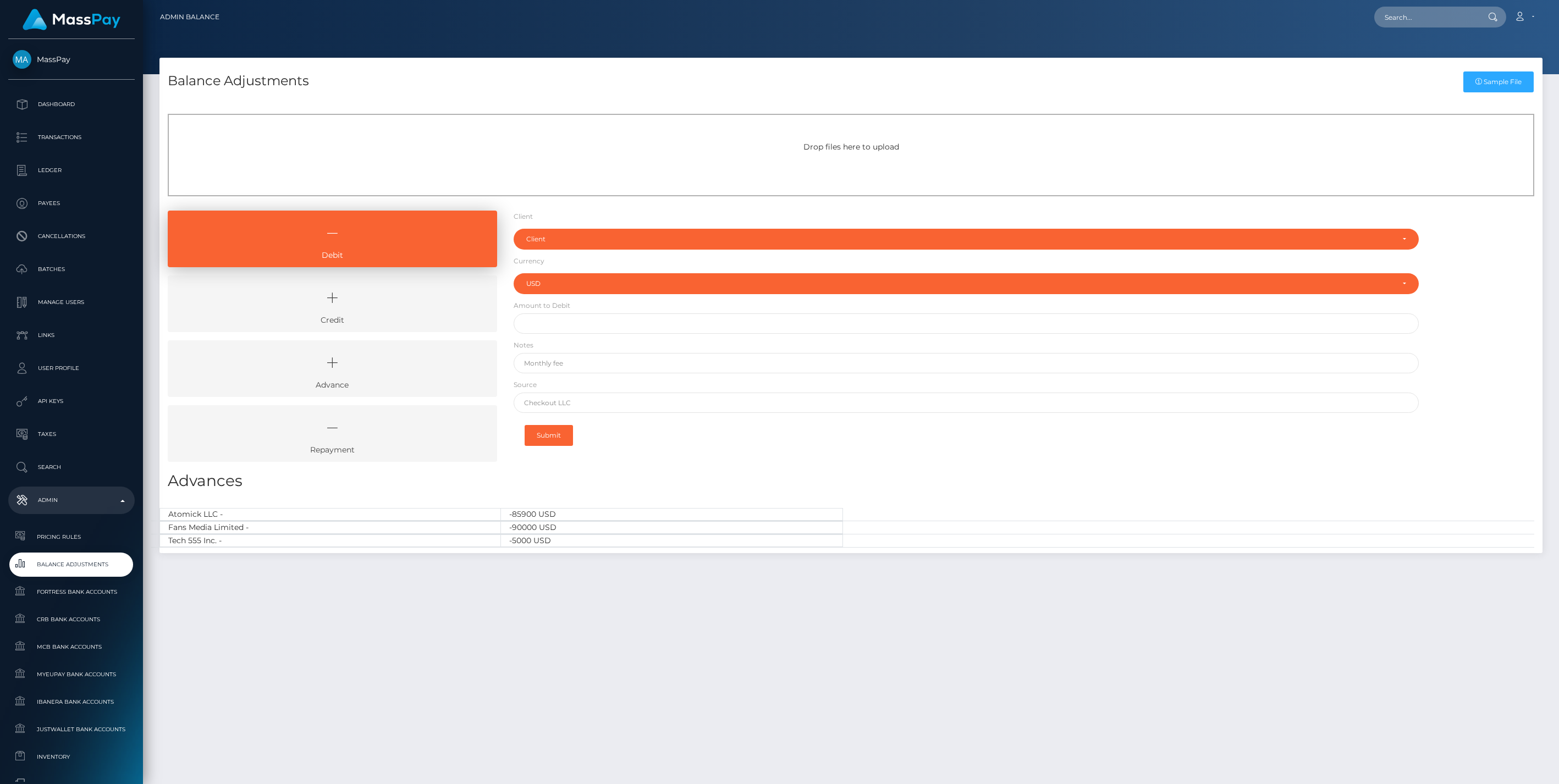
select select "USD"
click at [233, 305] on icon at bounding box center [332, 298] width 304 height 33
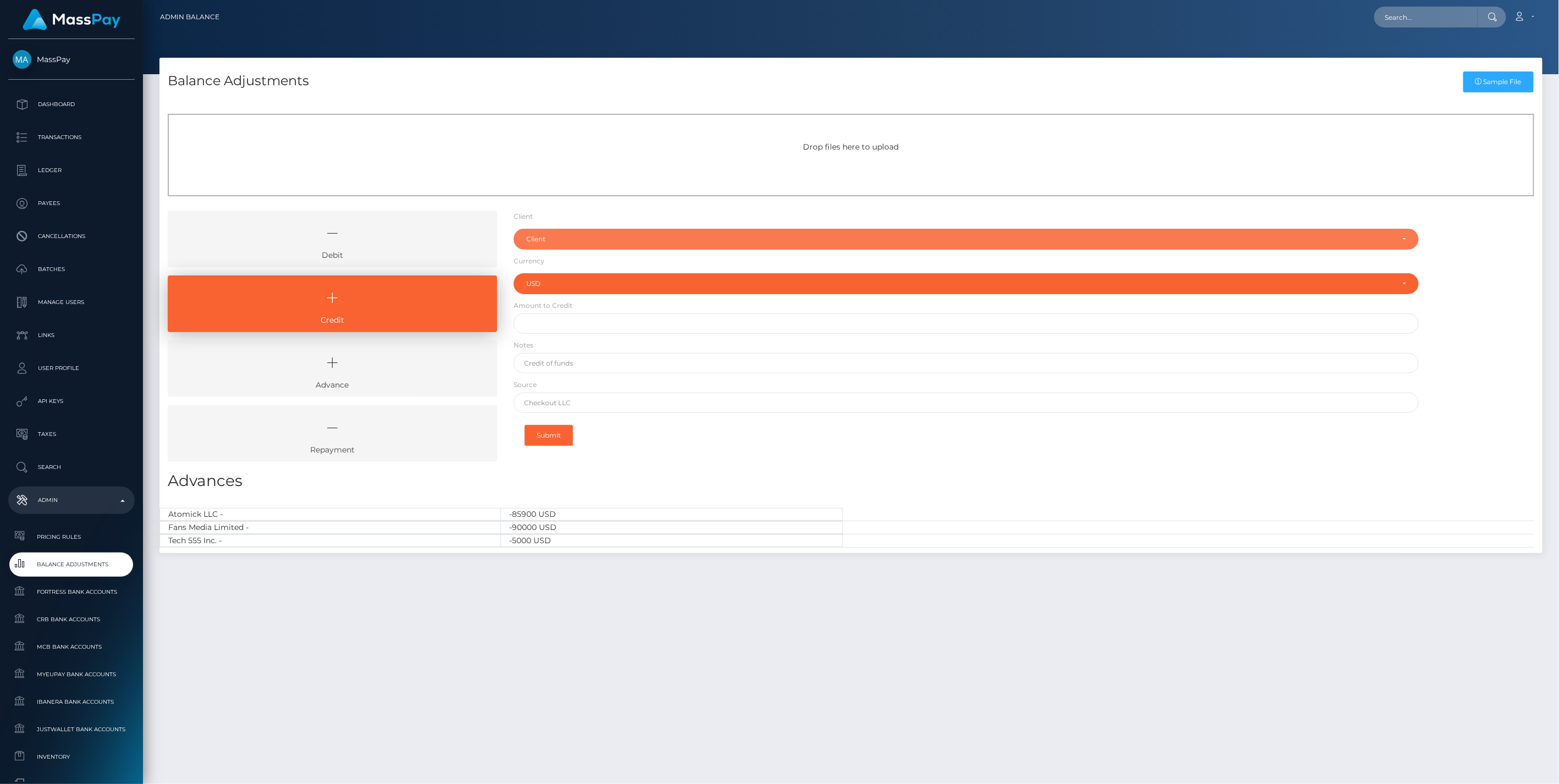
drag, startPoint x: 590, startPoint y: 235, endPoint x: 562, endPoint y: 264, distance: 40.3
click at [590, 235] on div "Client" at bounding box center [960, 239] width 867 height 9
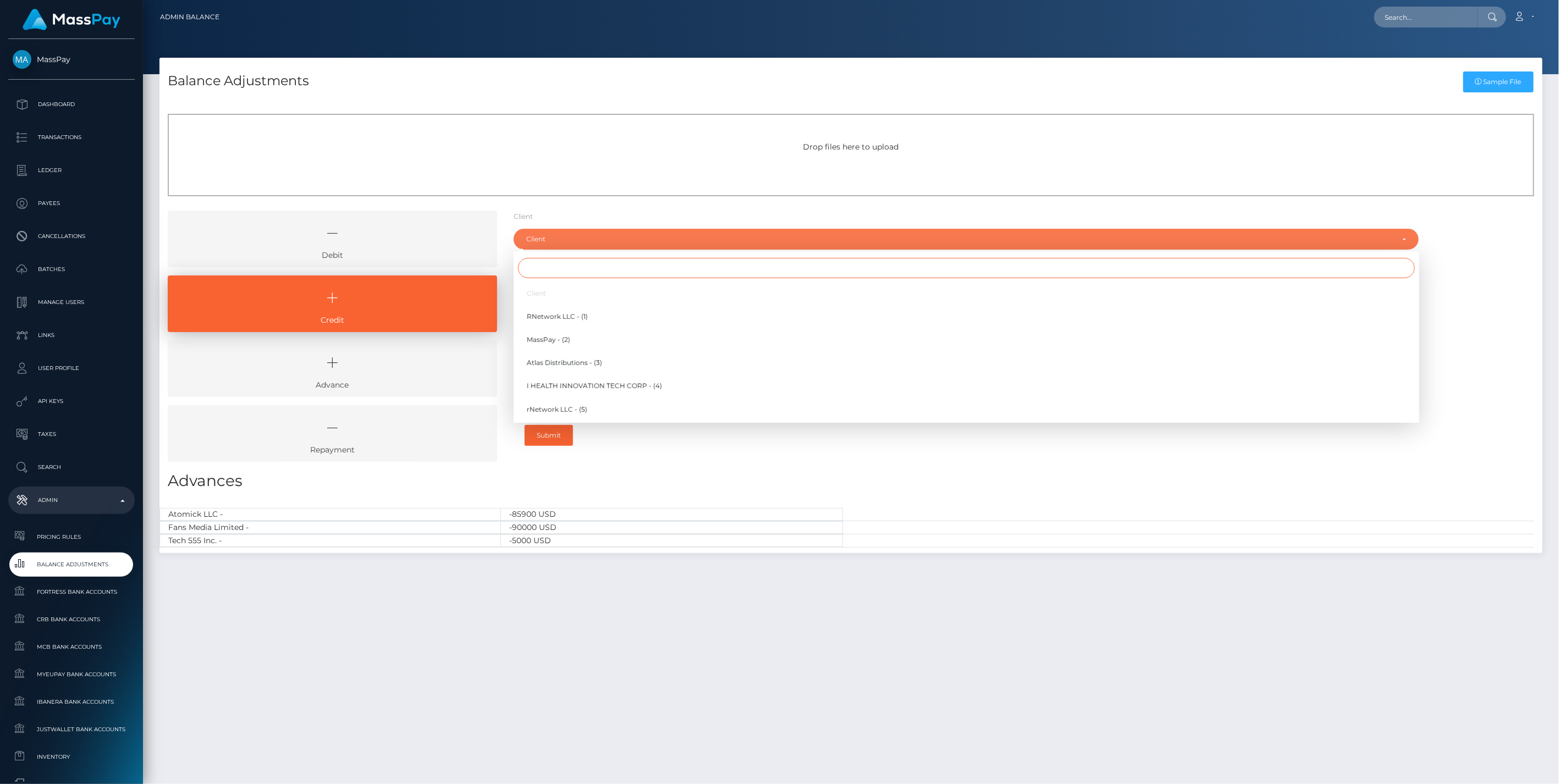
click at [546, 271] on input "Search" at bounding box center [966, 268] width 897 height 20
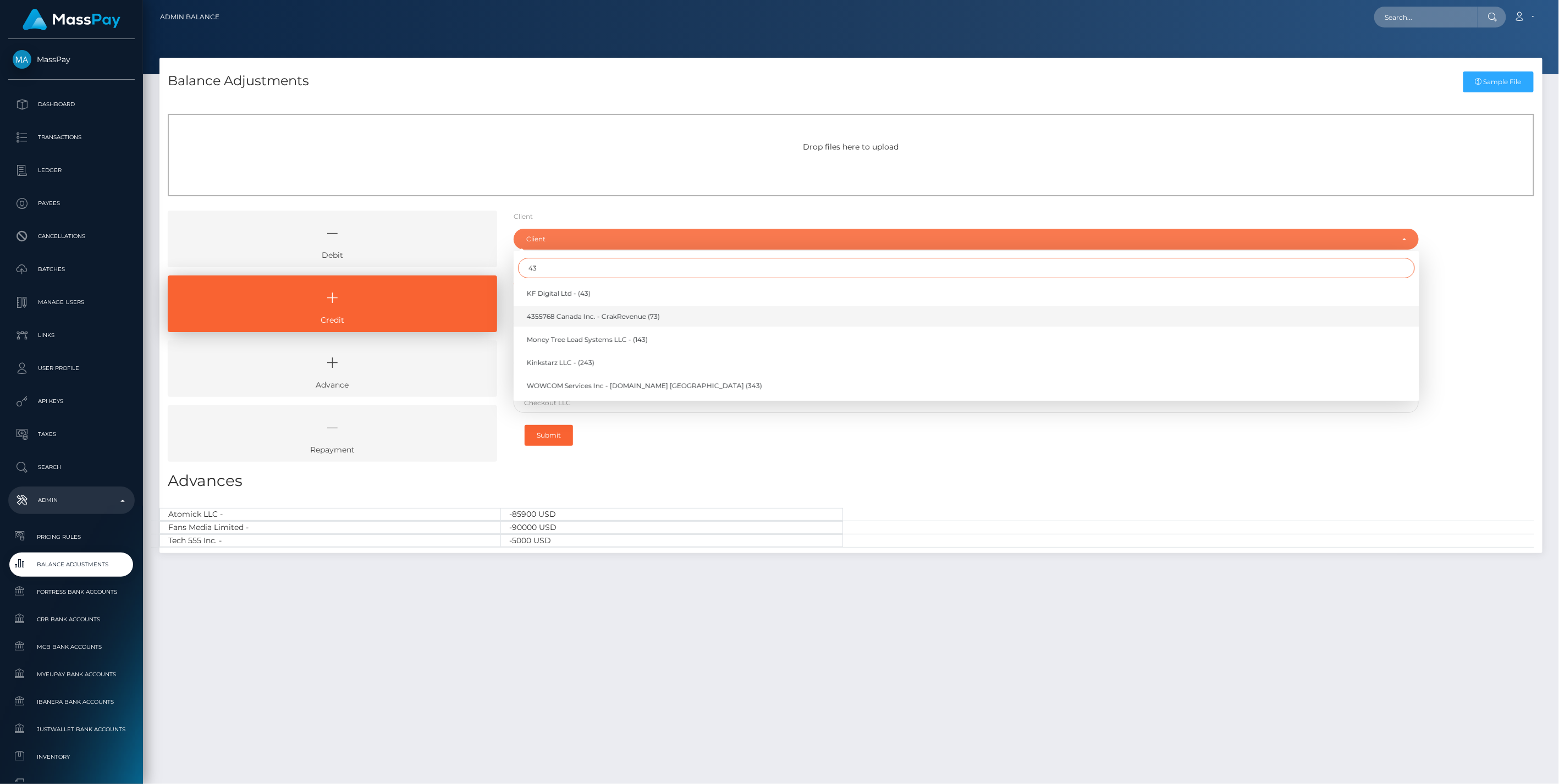
type input "43"
click at [546, 312] on span "4355768 Canada Inc. - CrakRevenue (73)" at bounding box center [593, 317] width 133 height 10
select select "73"
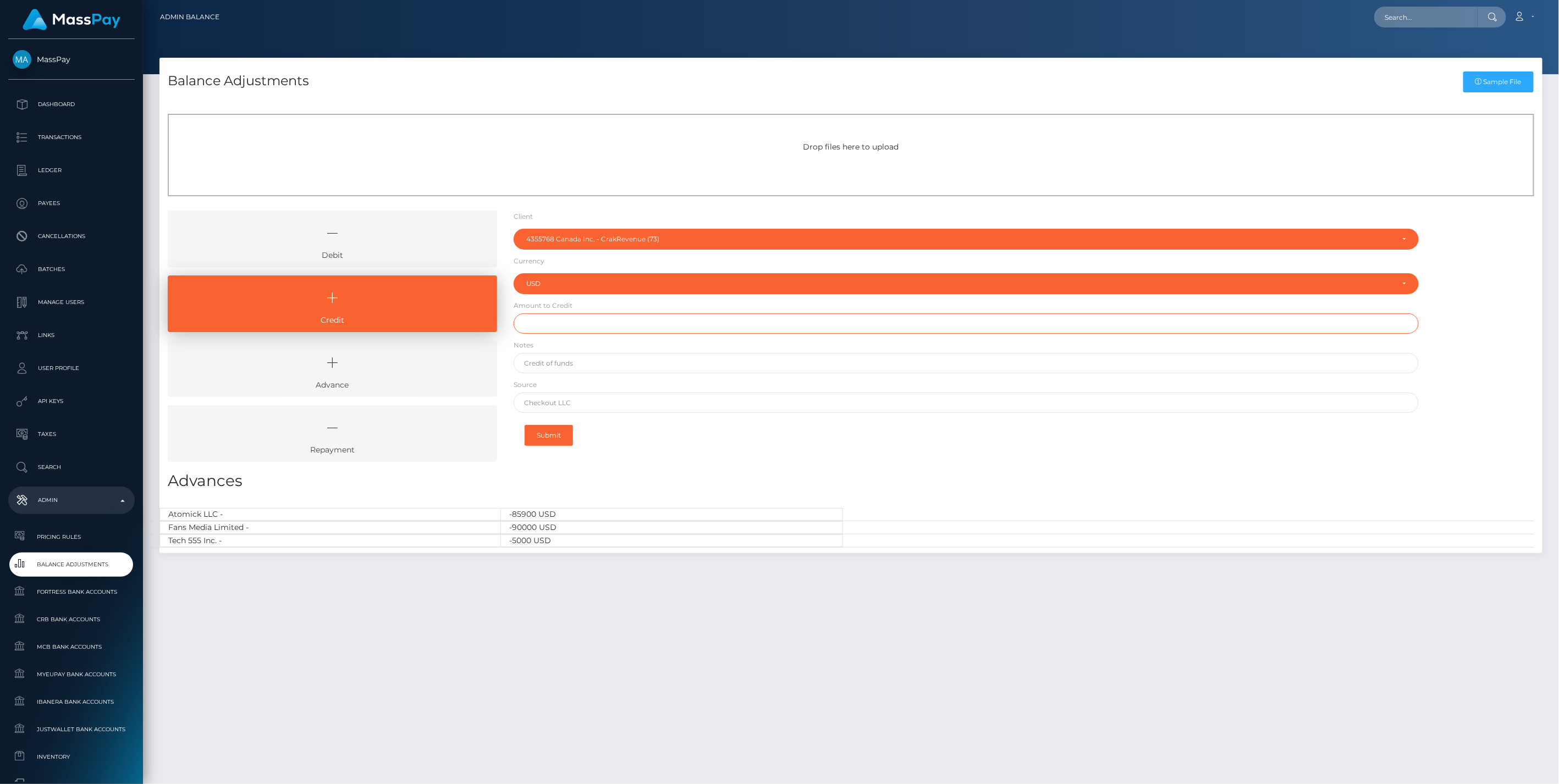
click at [545, 328] on input "text" at bounding box center [966, 323] width 905 height 20
type input "$20,000.00"
click at [538, 364] on input "text" at bounding box center [966, 363] width 905 height 20
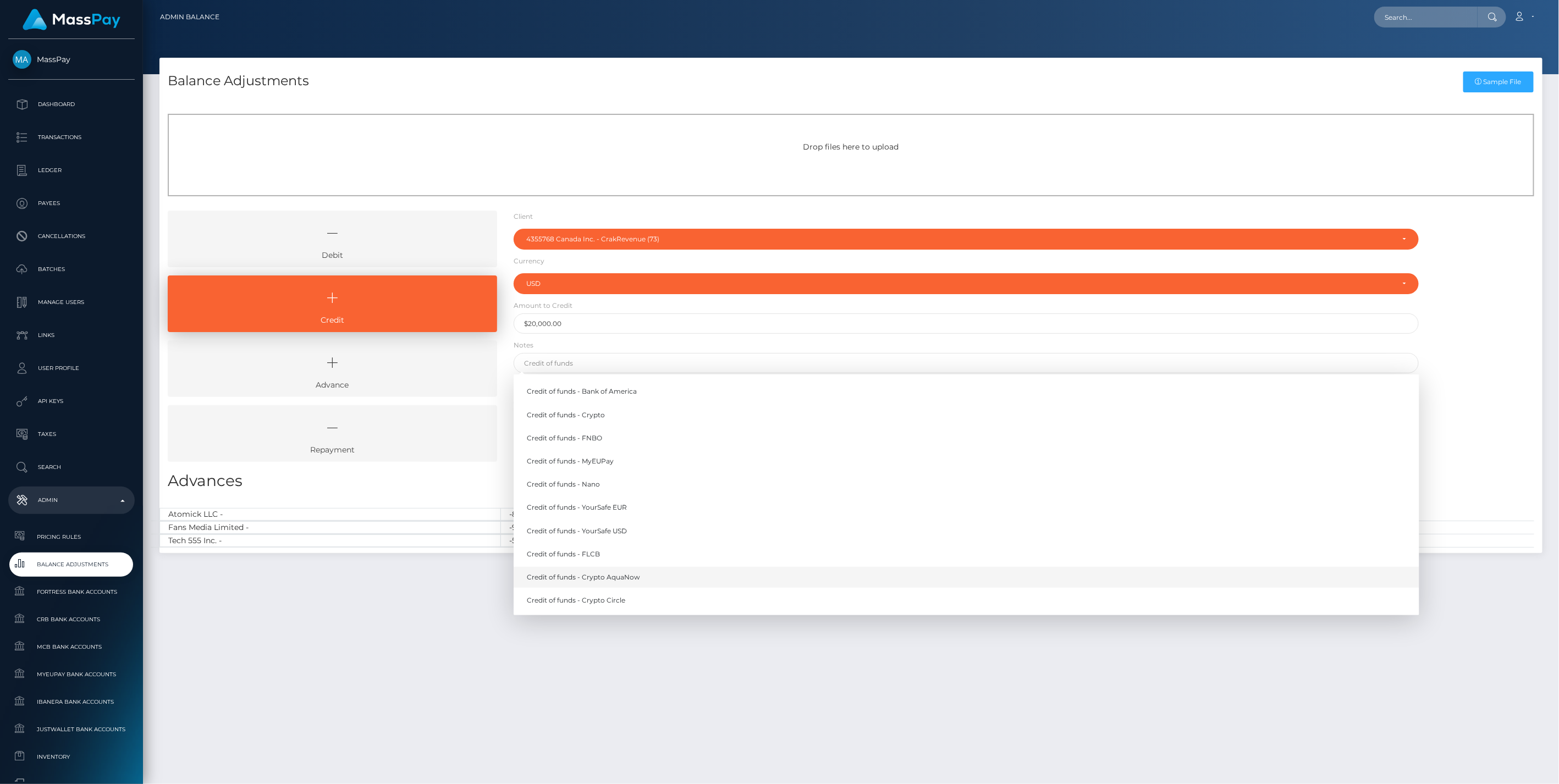
click at [624, 579] on link "Credit of funds - Crypto AquaNow" at bounding box center [966, 577] width 905 height 20
type input "Credit of funds - Crypto AquaNow"
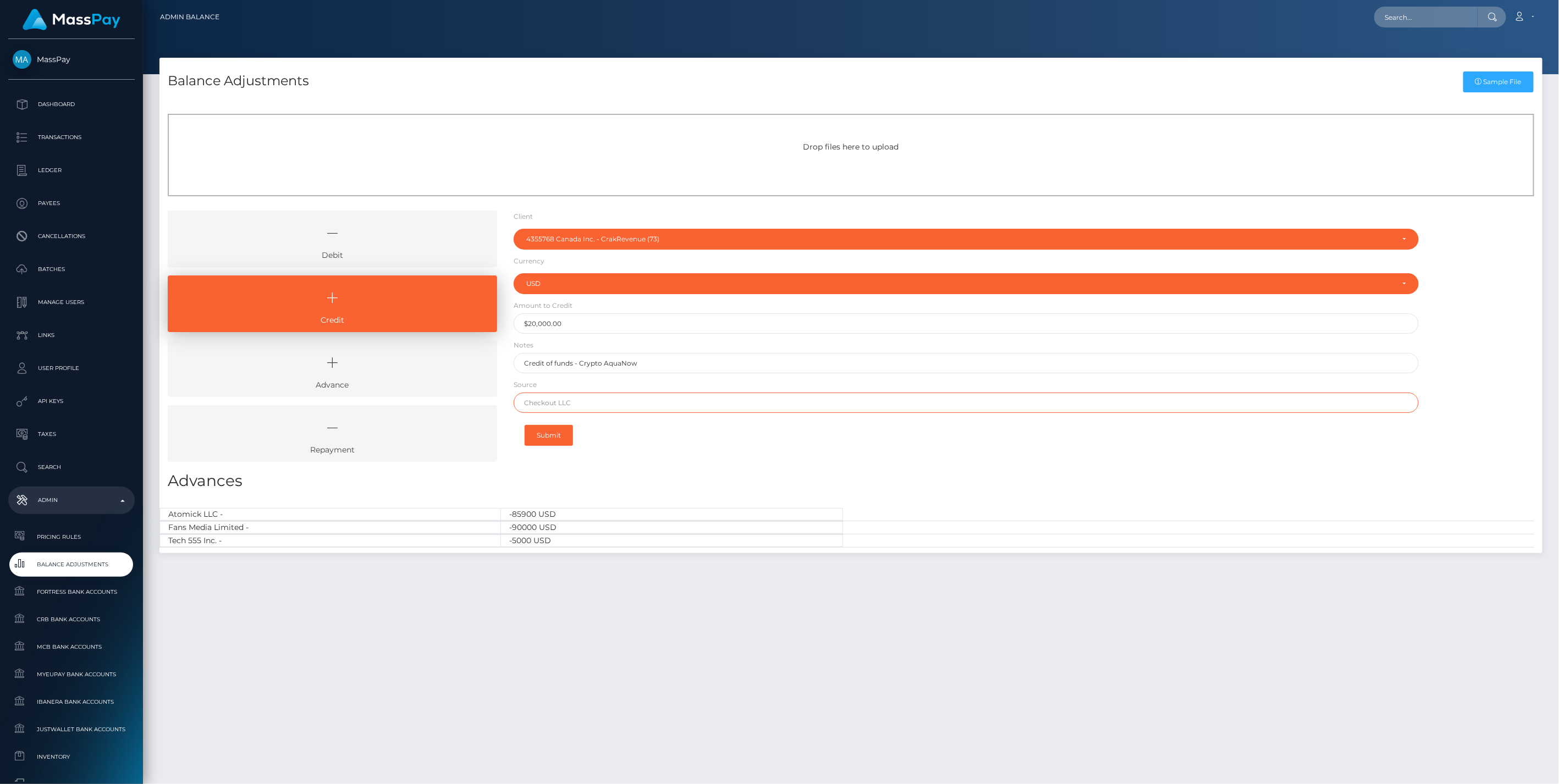
click at [591, 402] on input "text" at bounding box center [966, 403] width 905 height 20
paste input "0x76d755866f4a451496d5733a42593dbb7c461a9e7c66c98e4d042ab96f142d4c"
type input "0x76d755866f4a451496d5733a42593dbb7c461a9e7c66c98e4d042ab96f142d4c"
click at [552, 432] on button "Submit" at bounding box center [549, 435] width 48 height 21
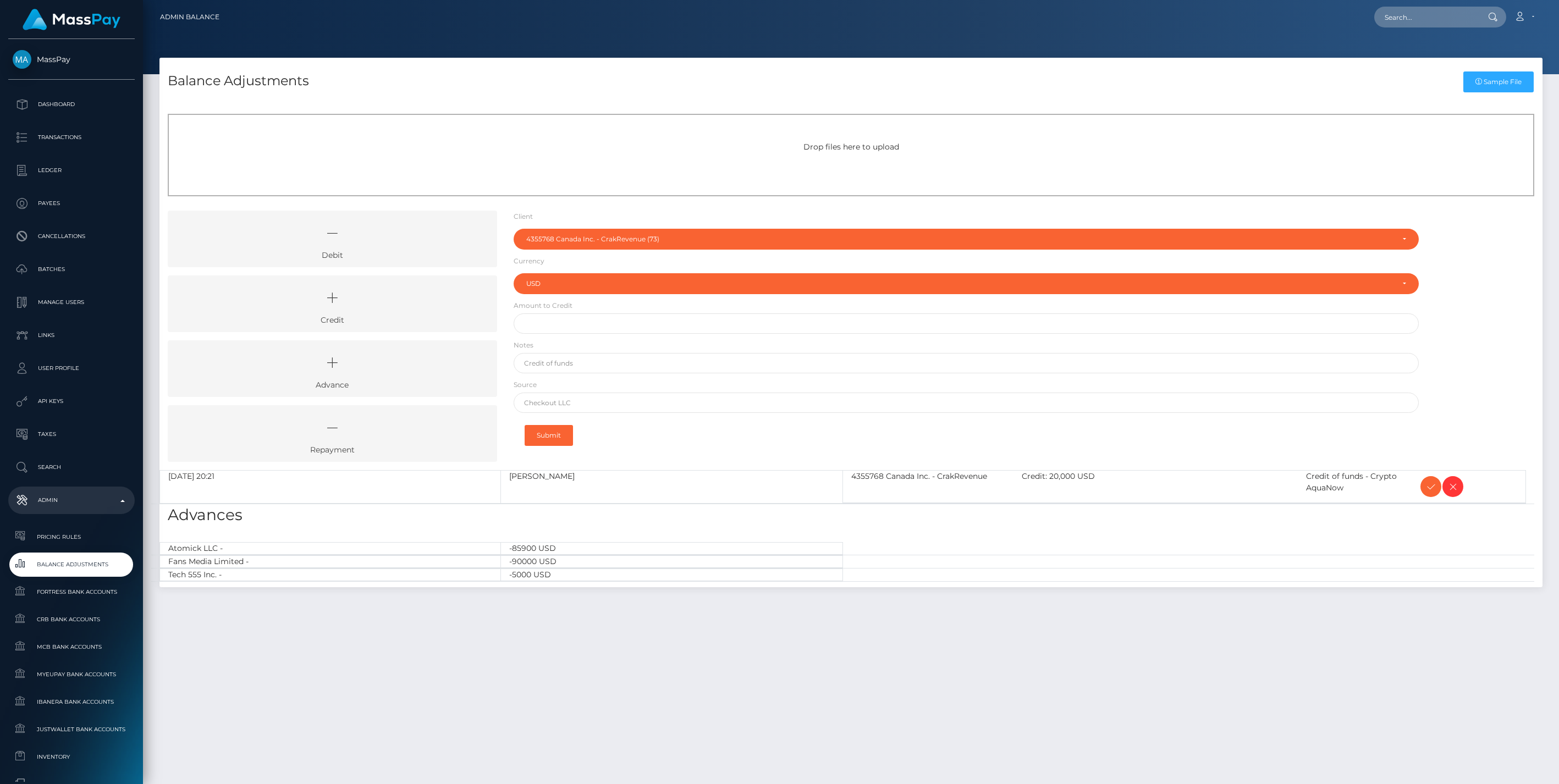
select select "73"
select select "USD"
drag, startPoint x: 420, startPoint y: 305, endPoint x: 446, endPoint y: 294, distance: 28.2
click at [420, 305] on icon at bounding box center [332, 298] width 304 height 33
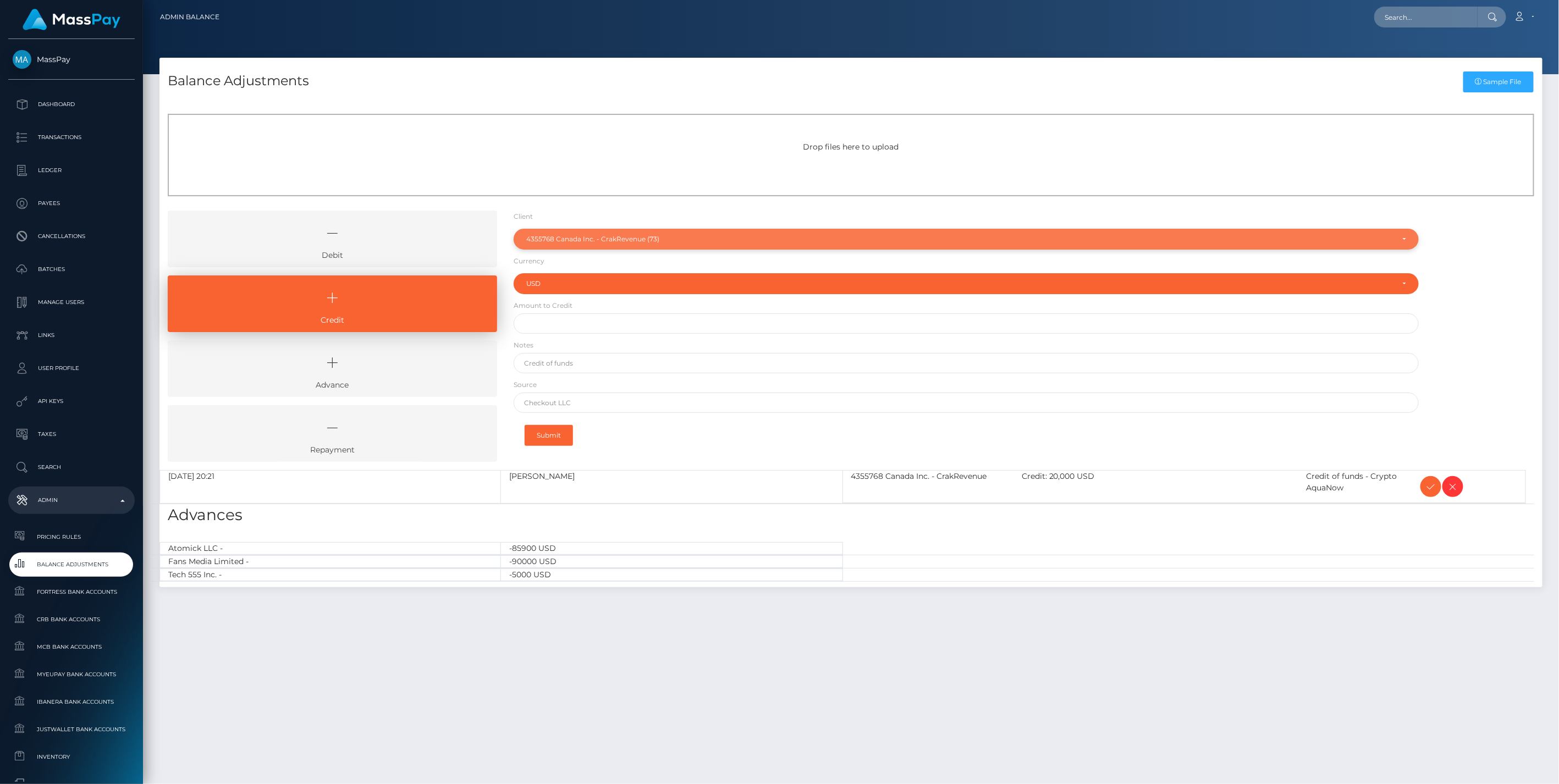
click at [568, 235] on div "4355768 Canada Inc. - CrakRevenue (73)" at bounding box center [960, 239] width 867 height 9
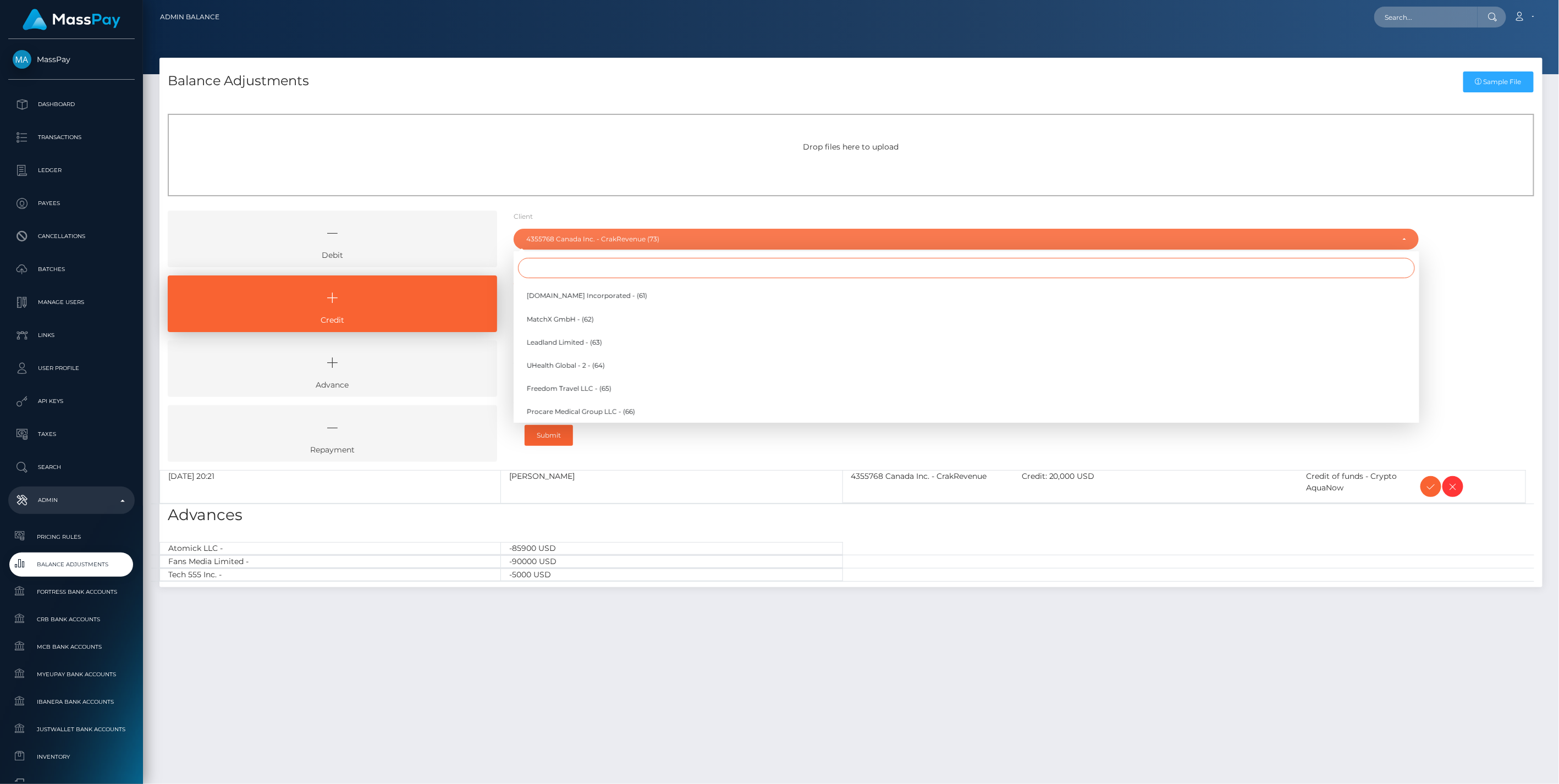
click at [553, 271] on input "Search" at bounding box center [966, 268] width 897 height 20
type input "m"
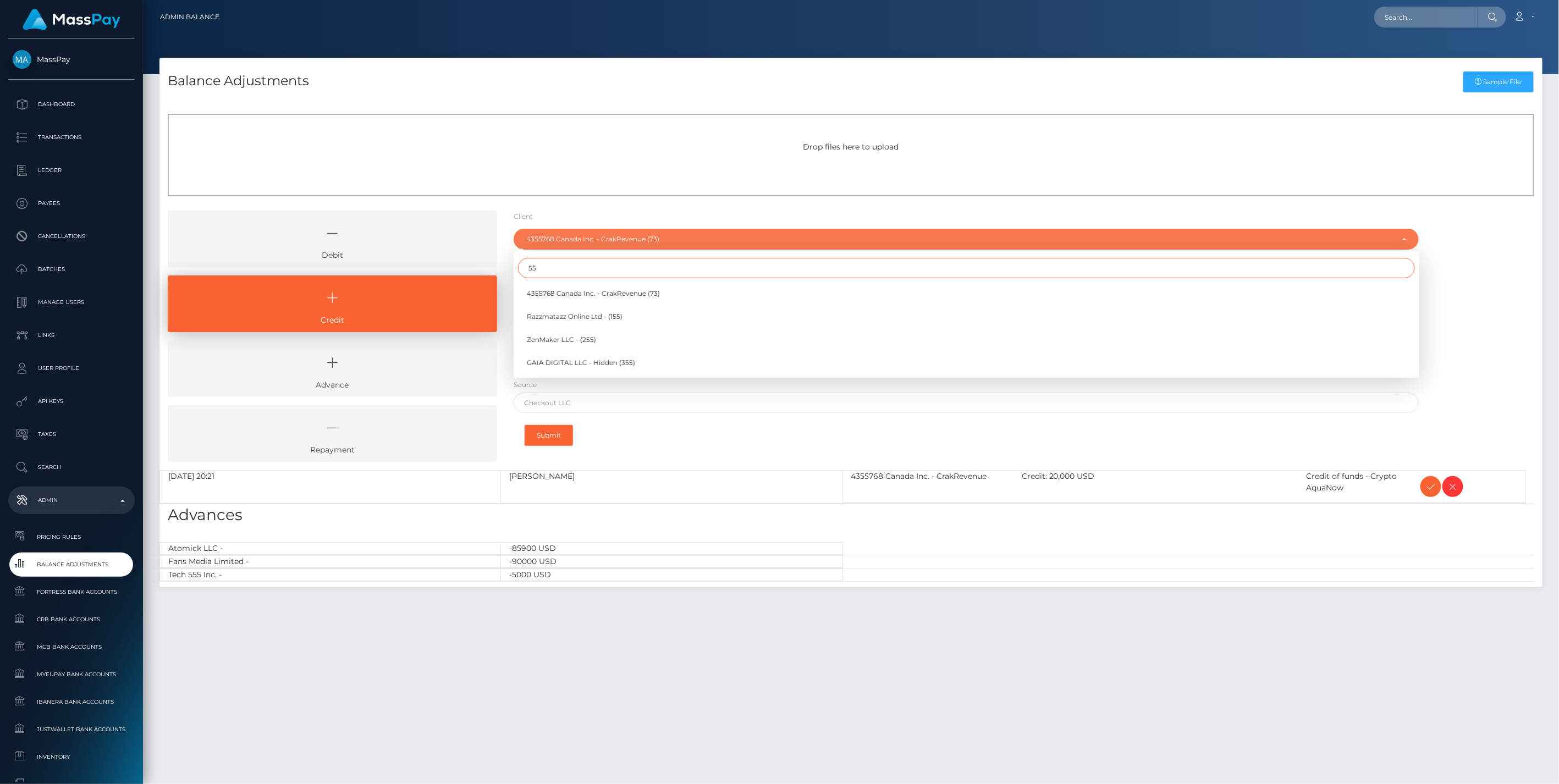
type input "5"
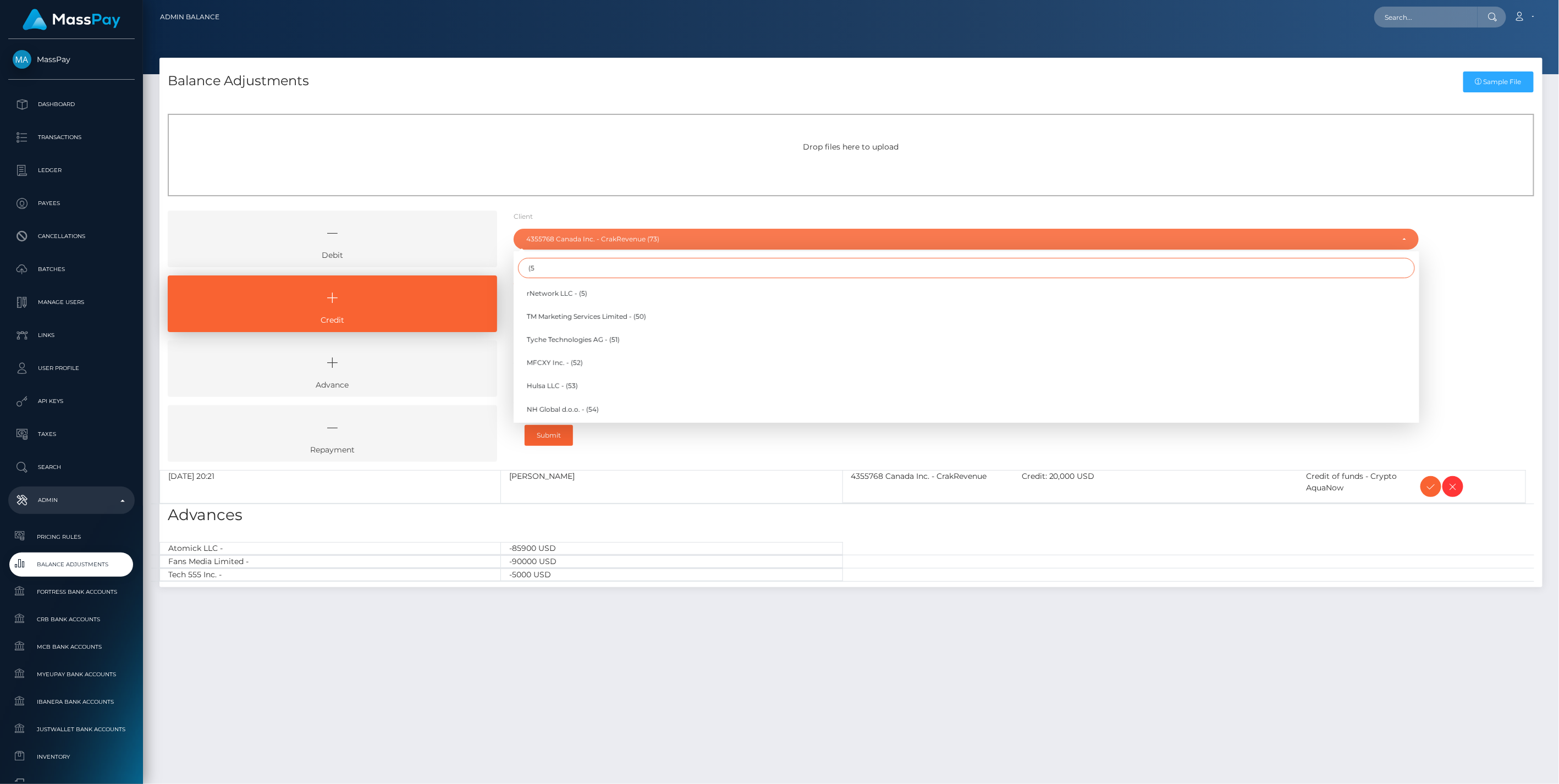
type input "("
click at [587, 160] on div "Drop files here to upload" at bounding box center [851, 154] width 1366 height 82
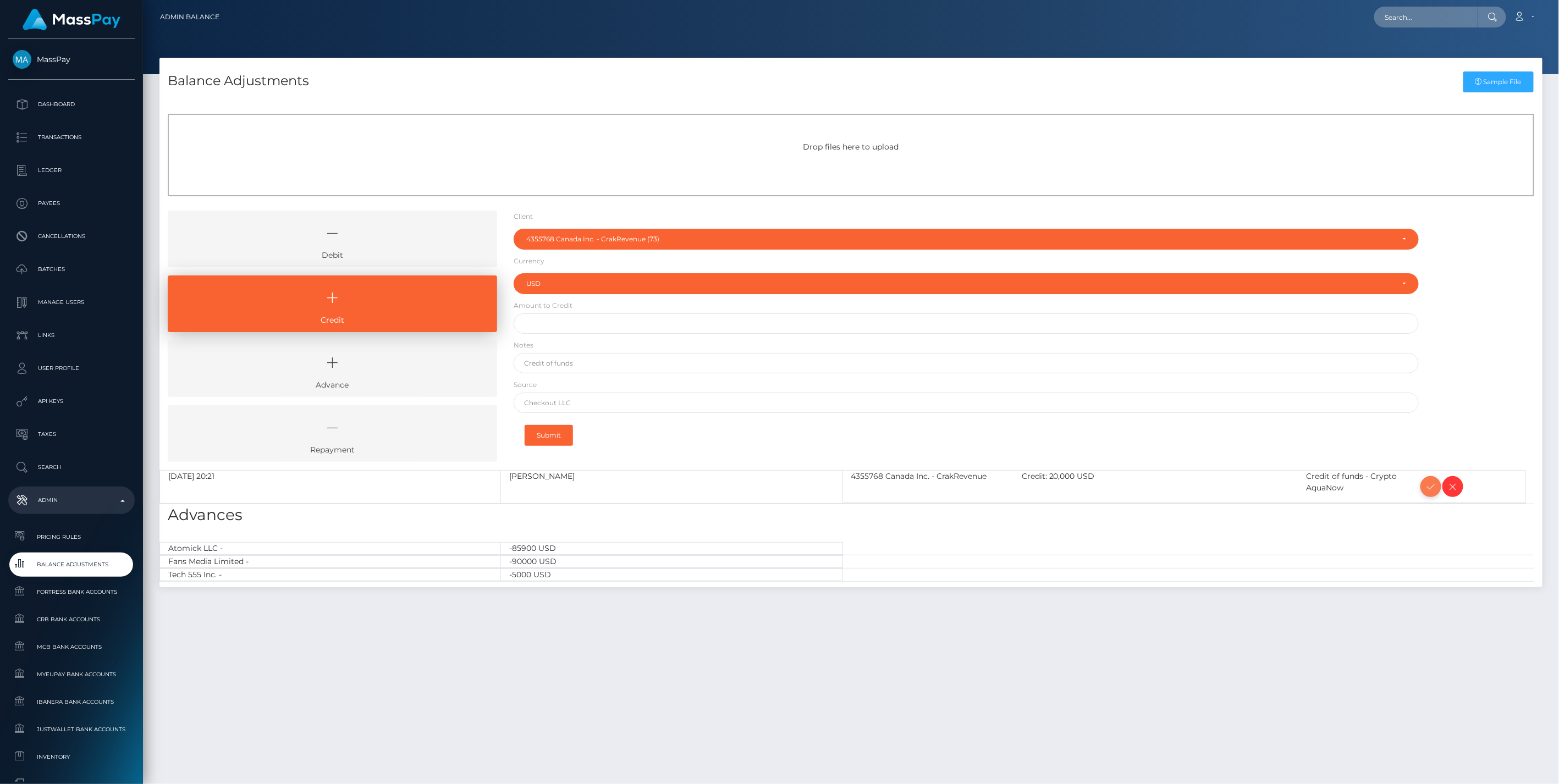
click at [1432, 486] on icon at bounding box center [1431, 487] width 13 height 14
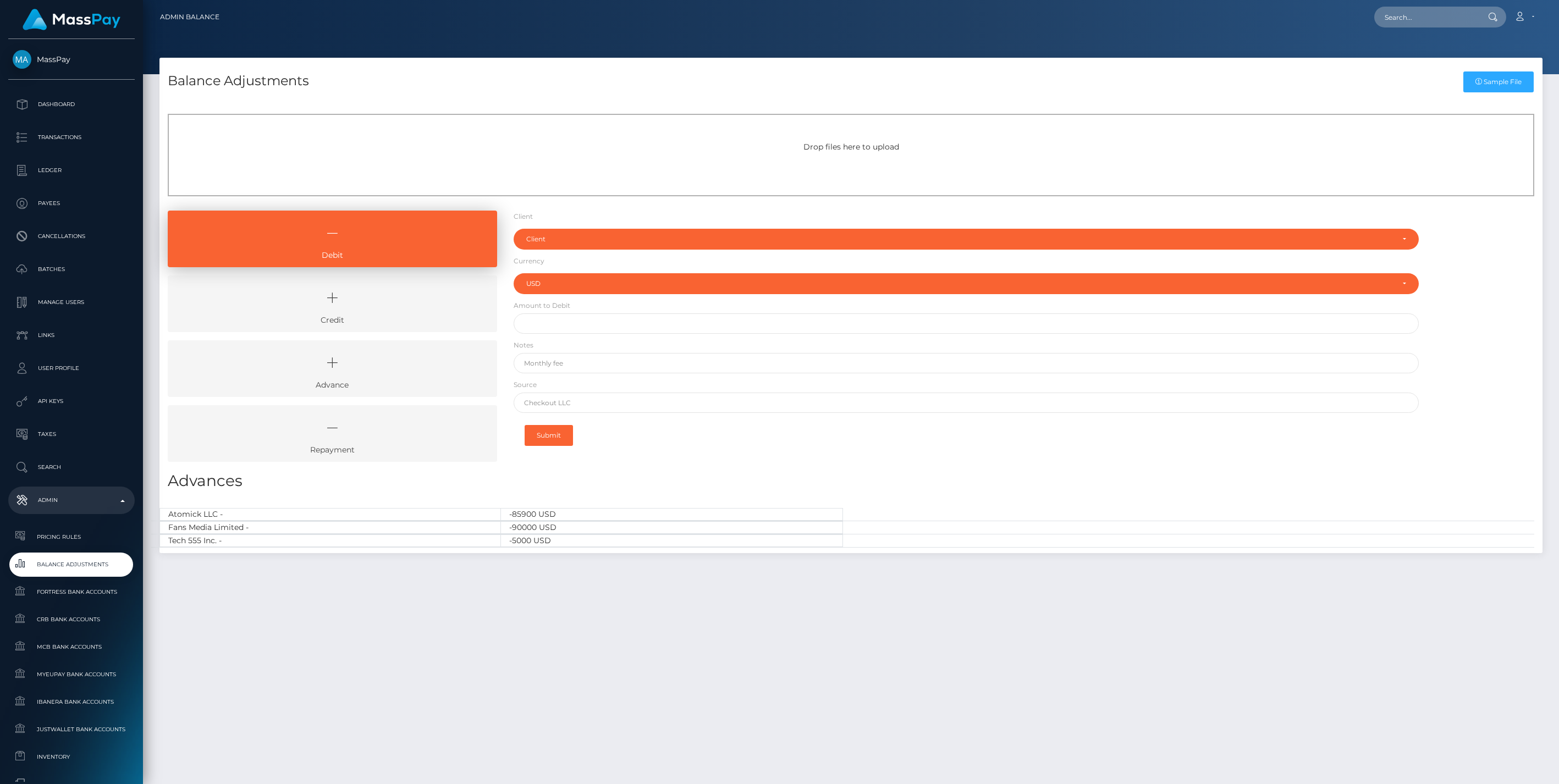
select select "USD"
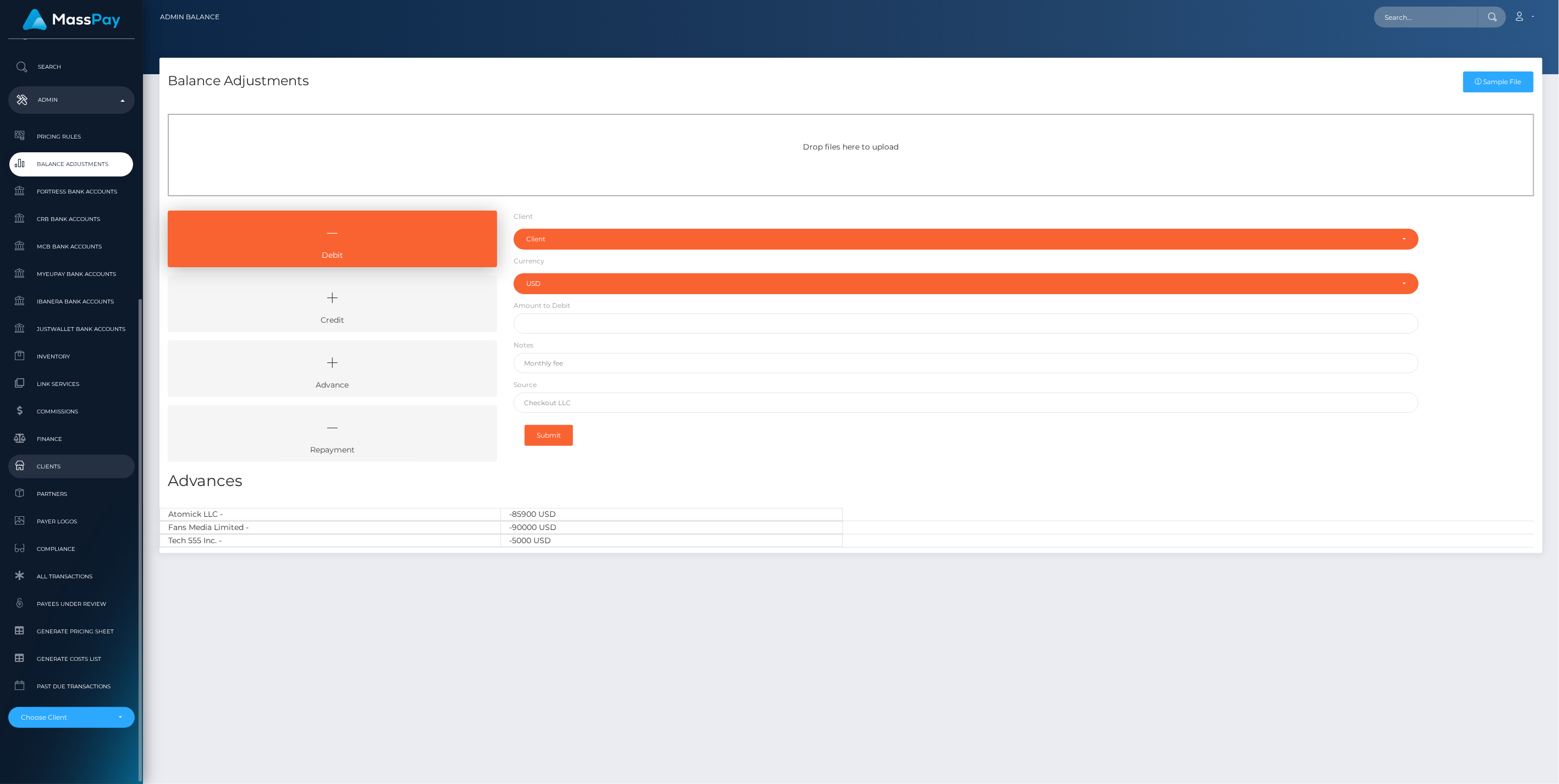
click at [54, 465] on span "Clients" at bounding box center [71, 466] width 117 height 13
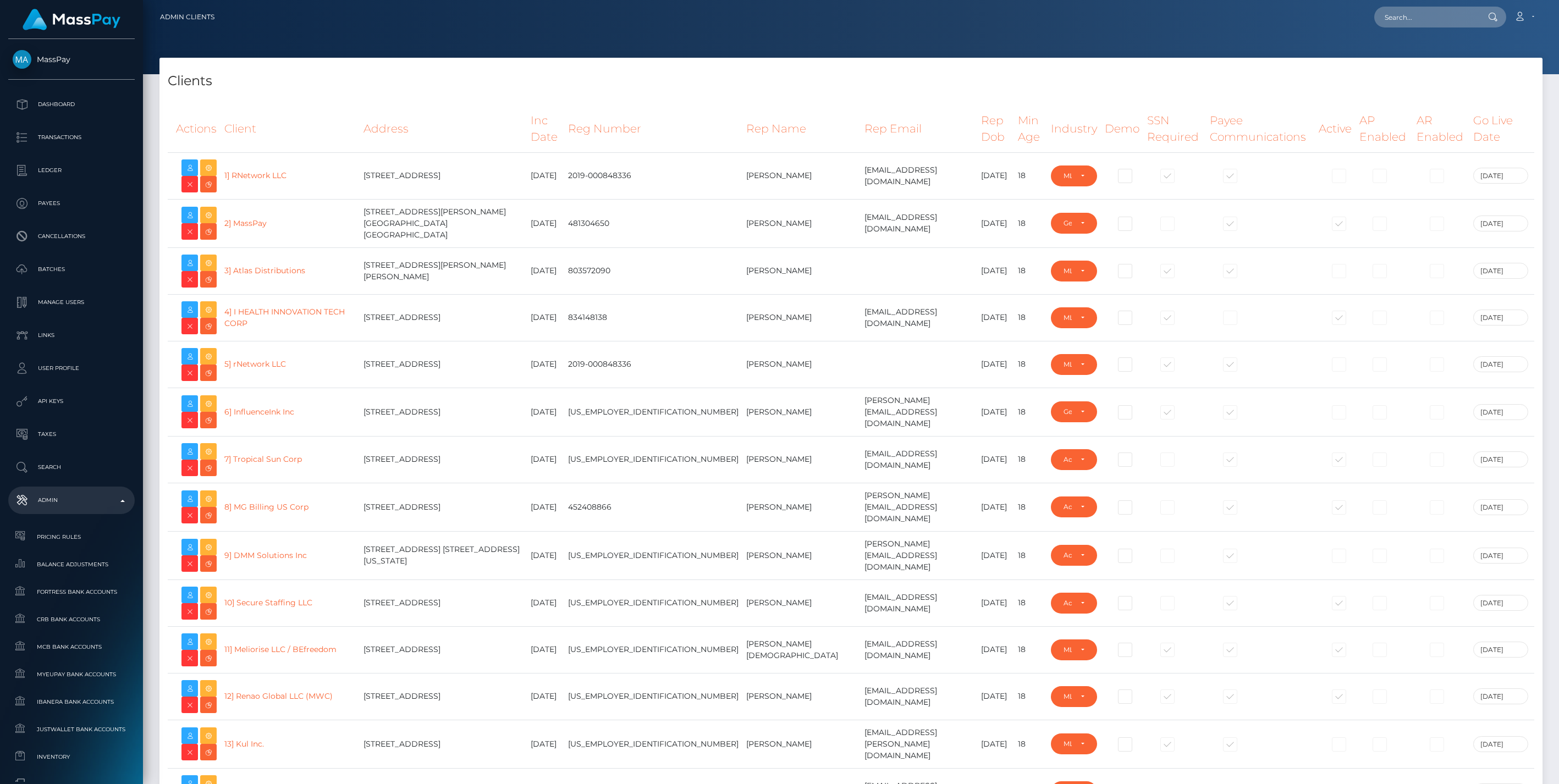
select select "223"
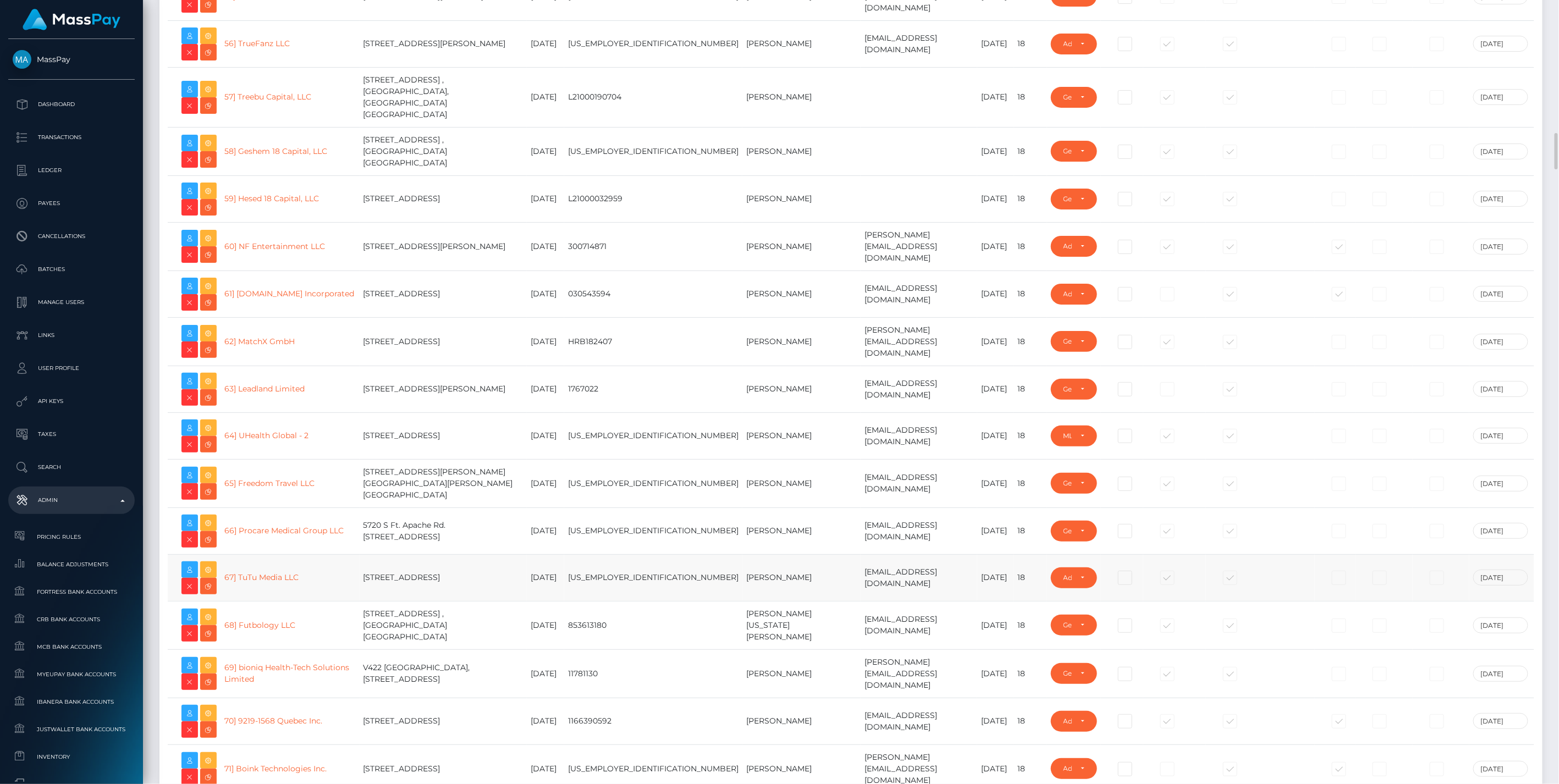
scroll to position [2442, 0]
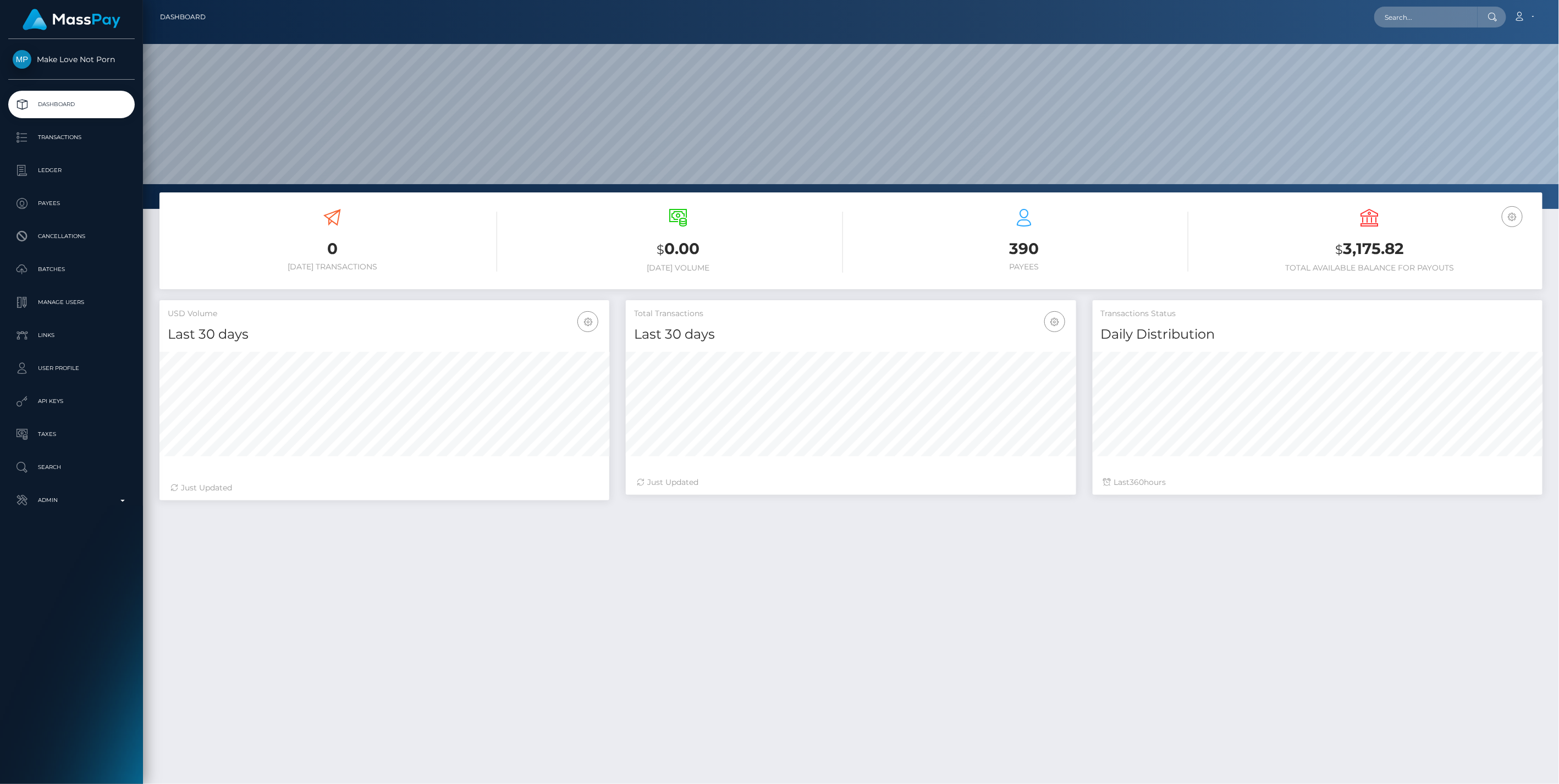
scroll to position [195, 449]
click at [1528, 18] on link "Account" at bounding box center [1523, 17] width 32 height 23
click at [116, 501] on p "Admin" at bounding box center [71, 501] width 117 height 17
click at [59, 366] on p "User Profile" at bounding box center [71, 368] width 117 height 17
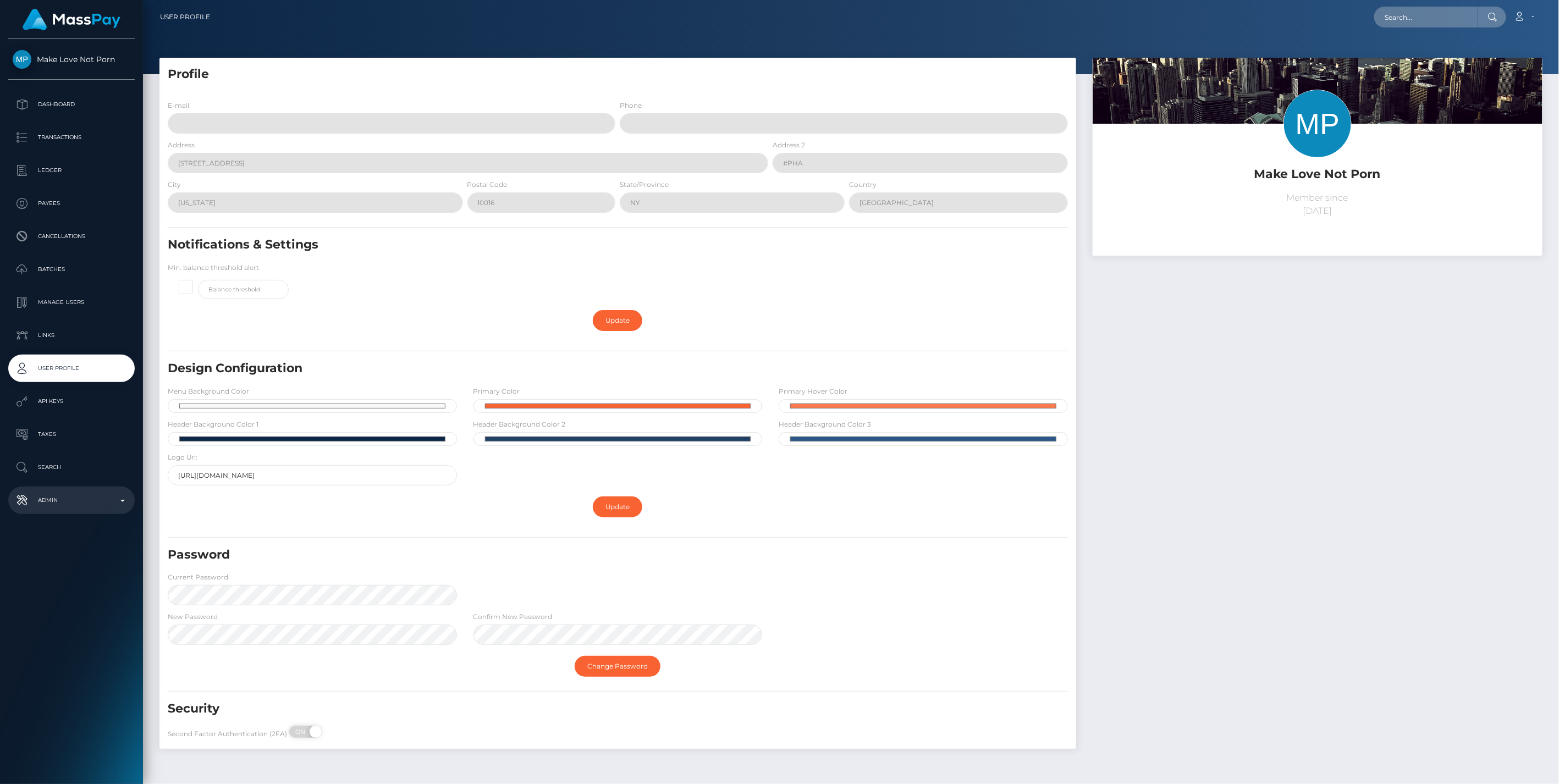
click at [123, 501] on b at bounding box center [122, 501] width 5 height 2
click at [63, 563] on span "Balance Adjustments" at bounding box center [71, 564] width 117 height 13
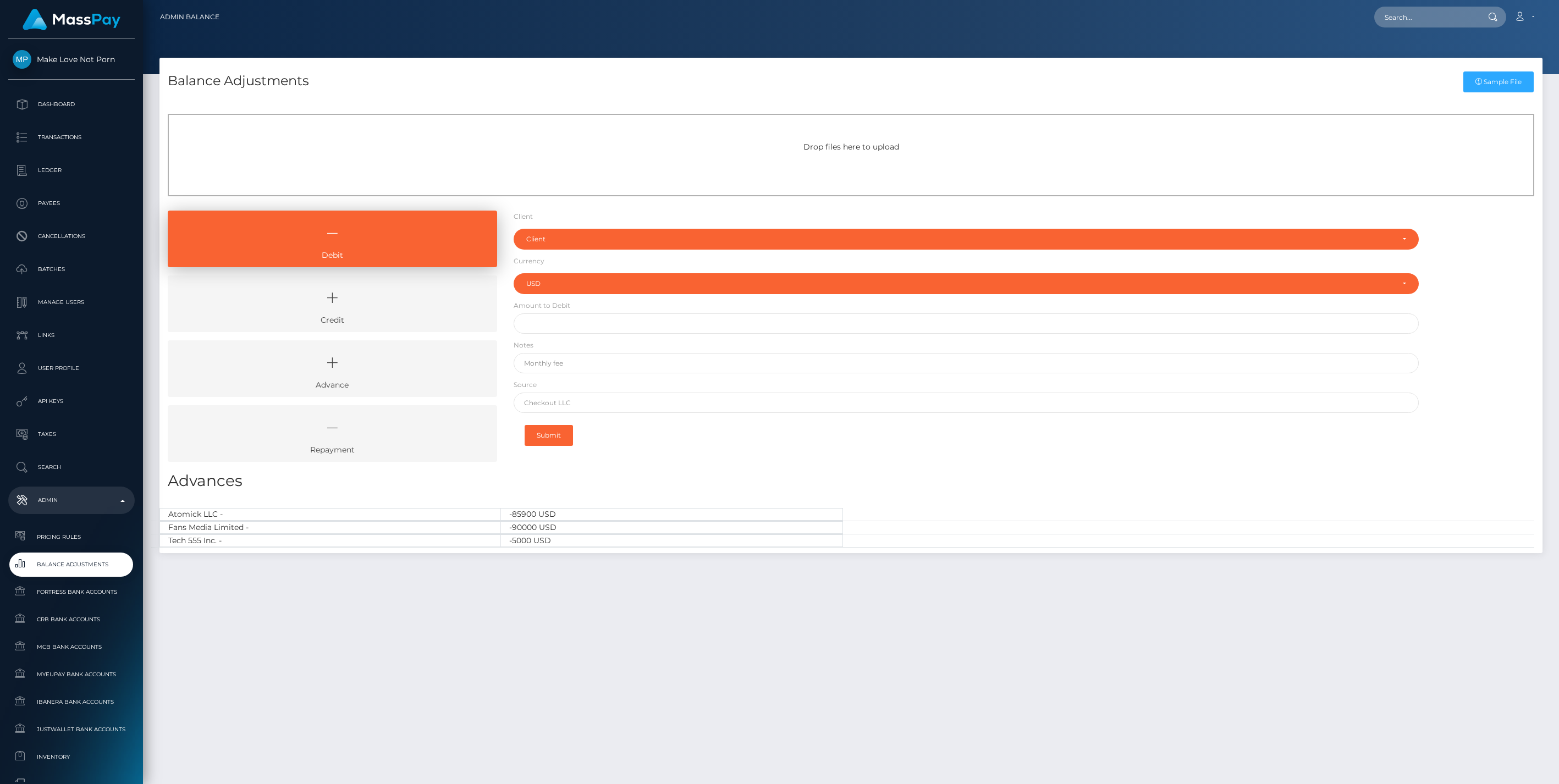
select select "USD"
click at [371, 313] on icon at bounding box center [332, 298] width 304 height 33
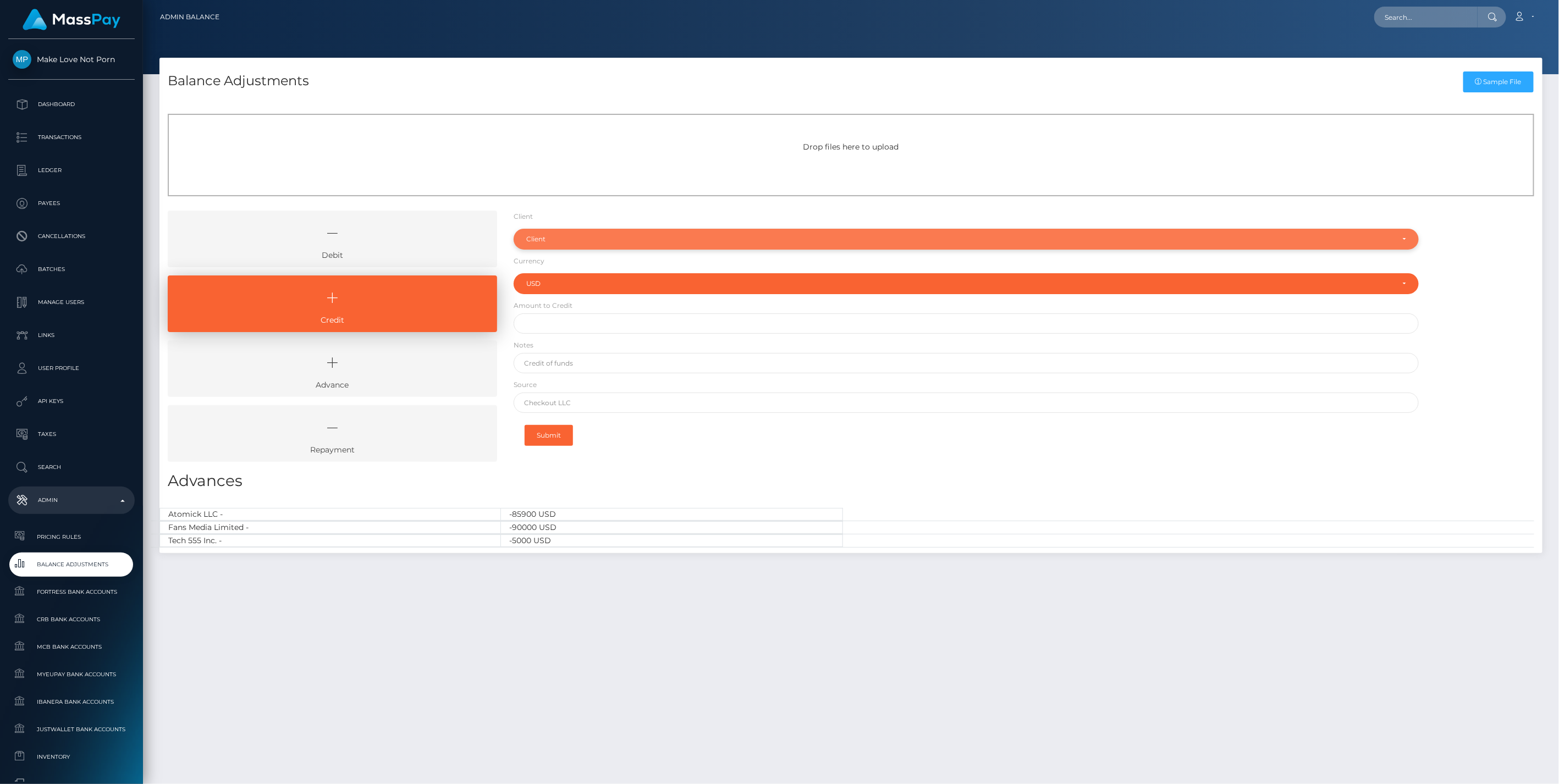
click at [548, 239] on div "Client" at bounding box center [960, 239] width 867 height 9
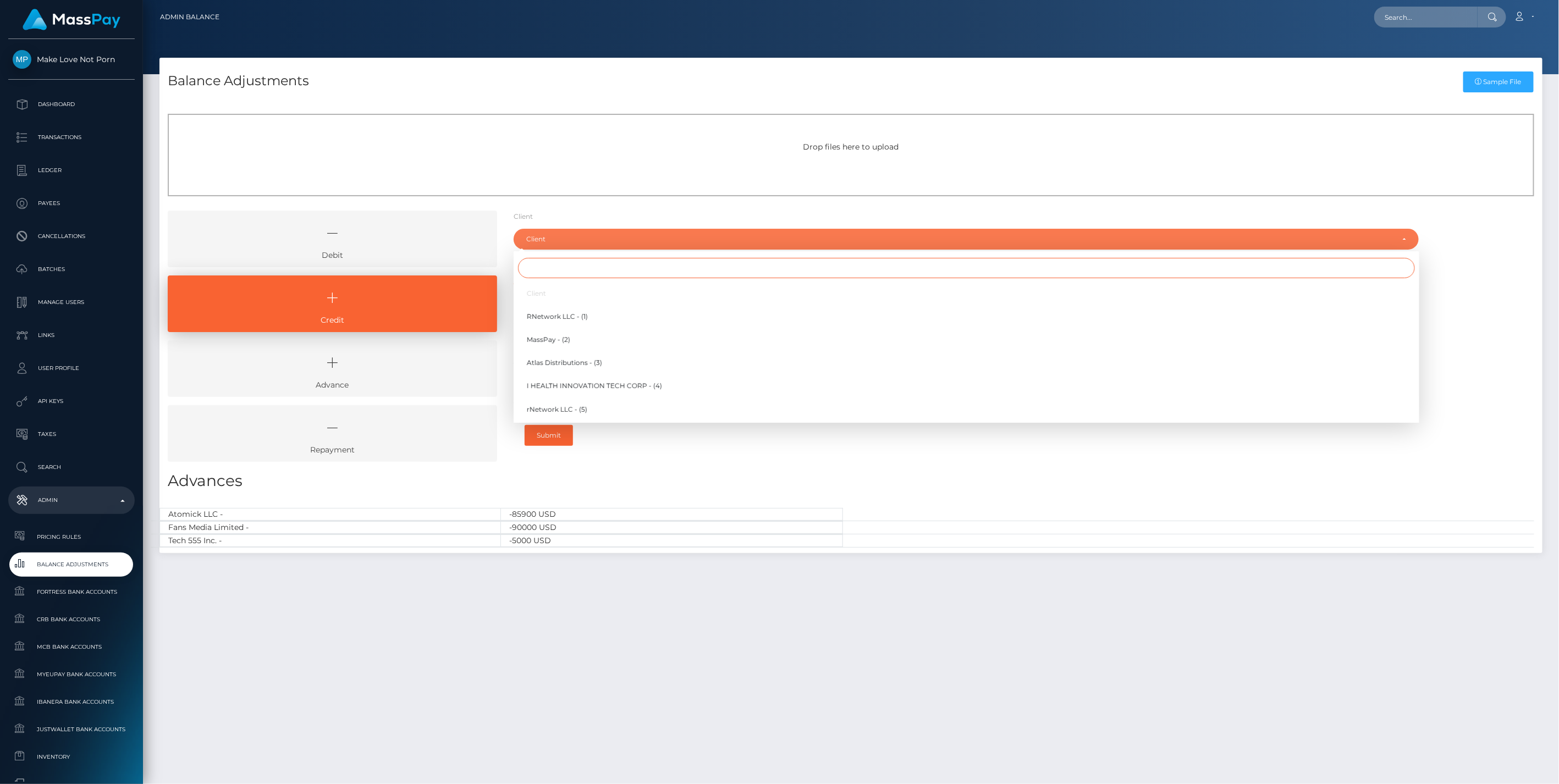
click at [556, 266] on input "Search" at bounding box center [966, 268] width 897 height 20
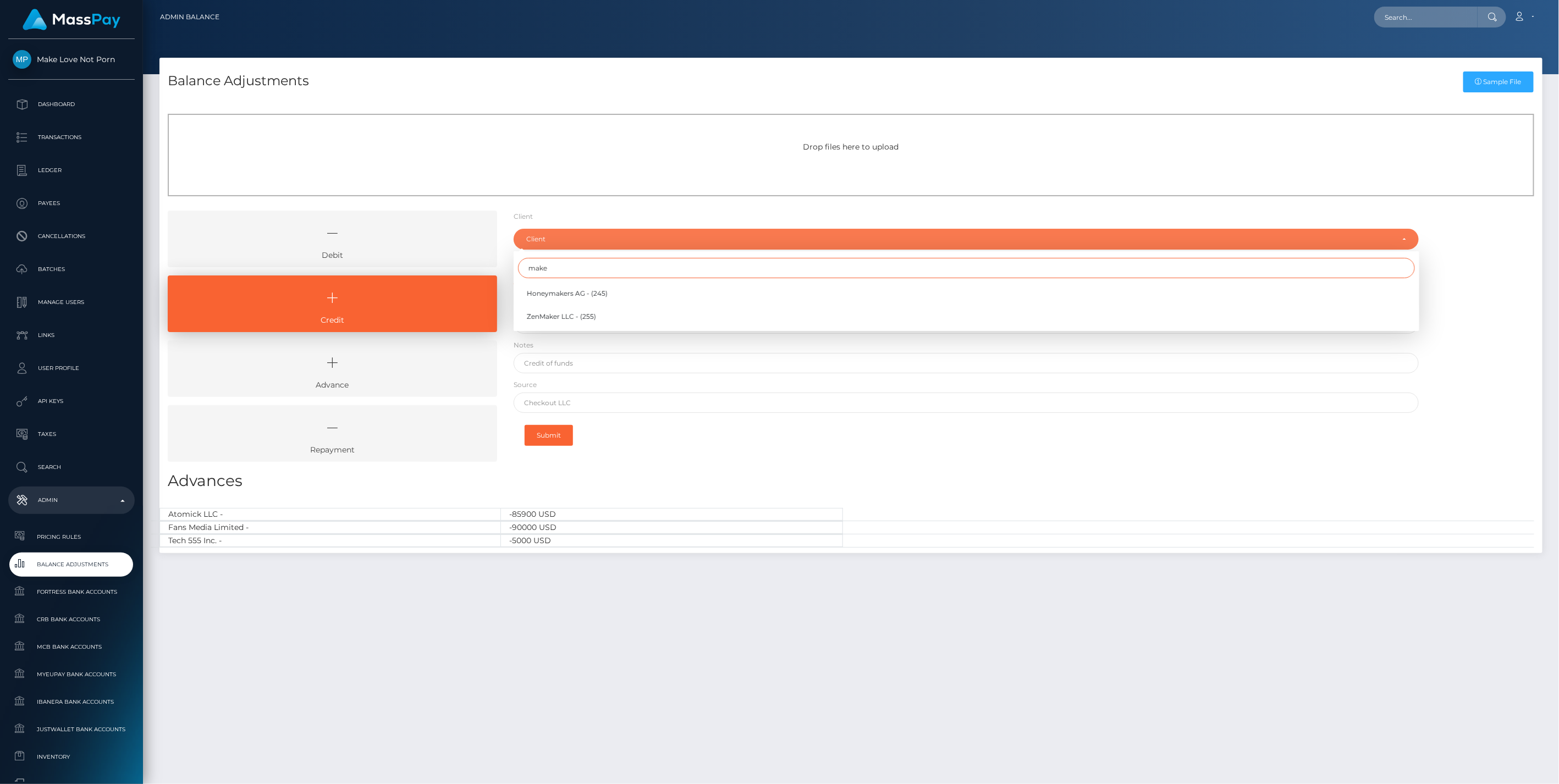
drag, startPoint x: 556, startPoint y: 266, endPoint x: 428, endPoint y: 265, distance: 128.0
click at [436, 265] on div "Debit Credit Advance Repayment" at bounding box center [851, 340] width 1383 height 259
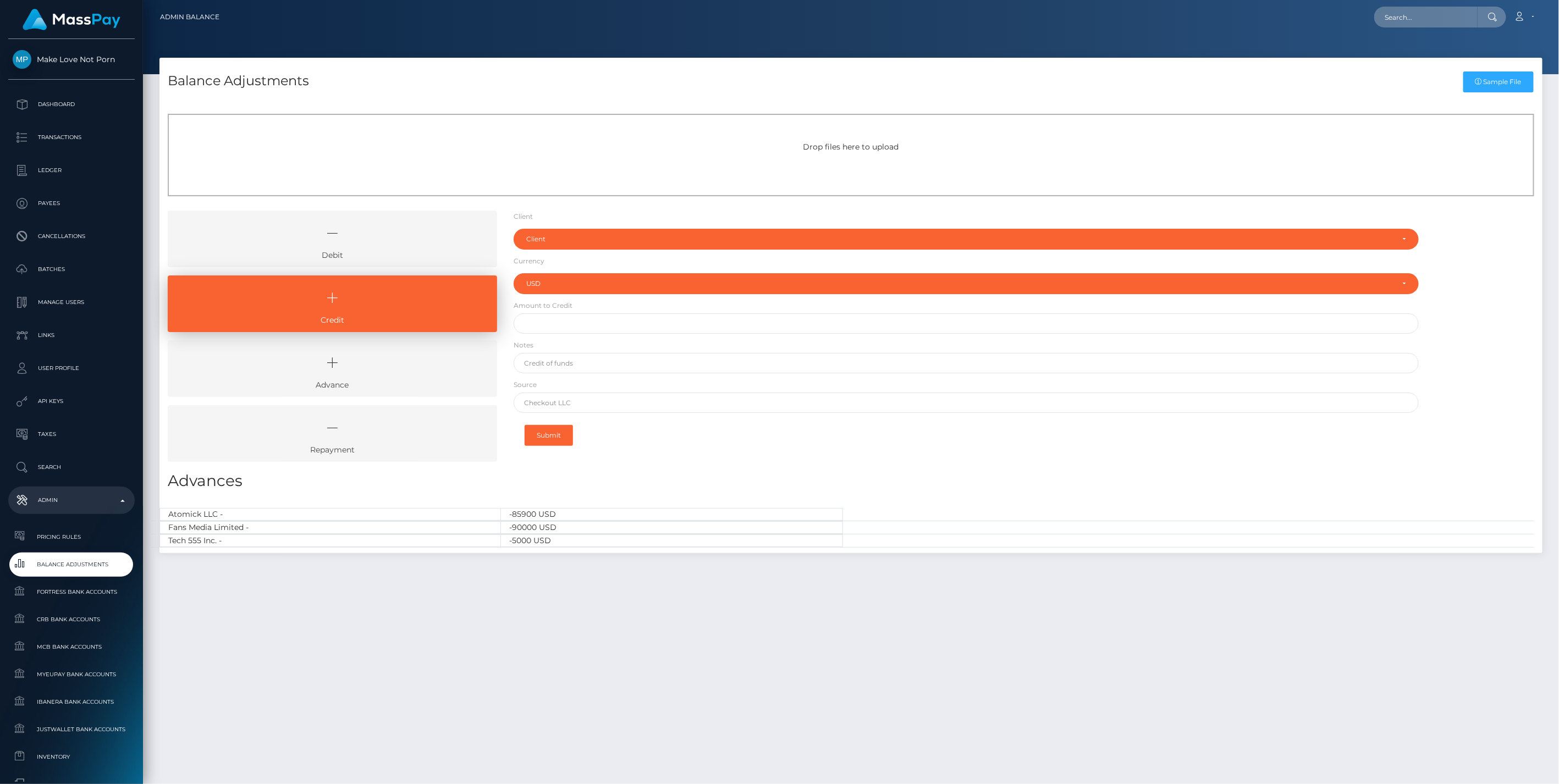
type input "make"
click at [593, 237] on div "Client" at bounding box center [960, 239] width 867 height 9
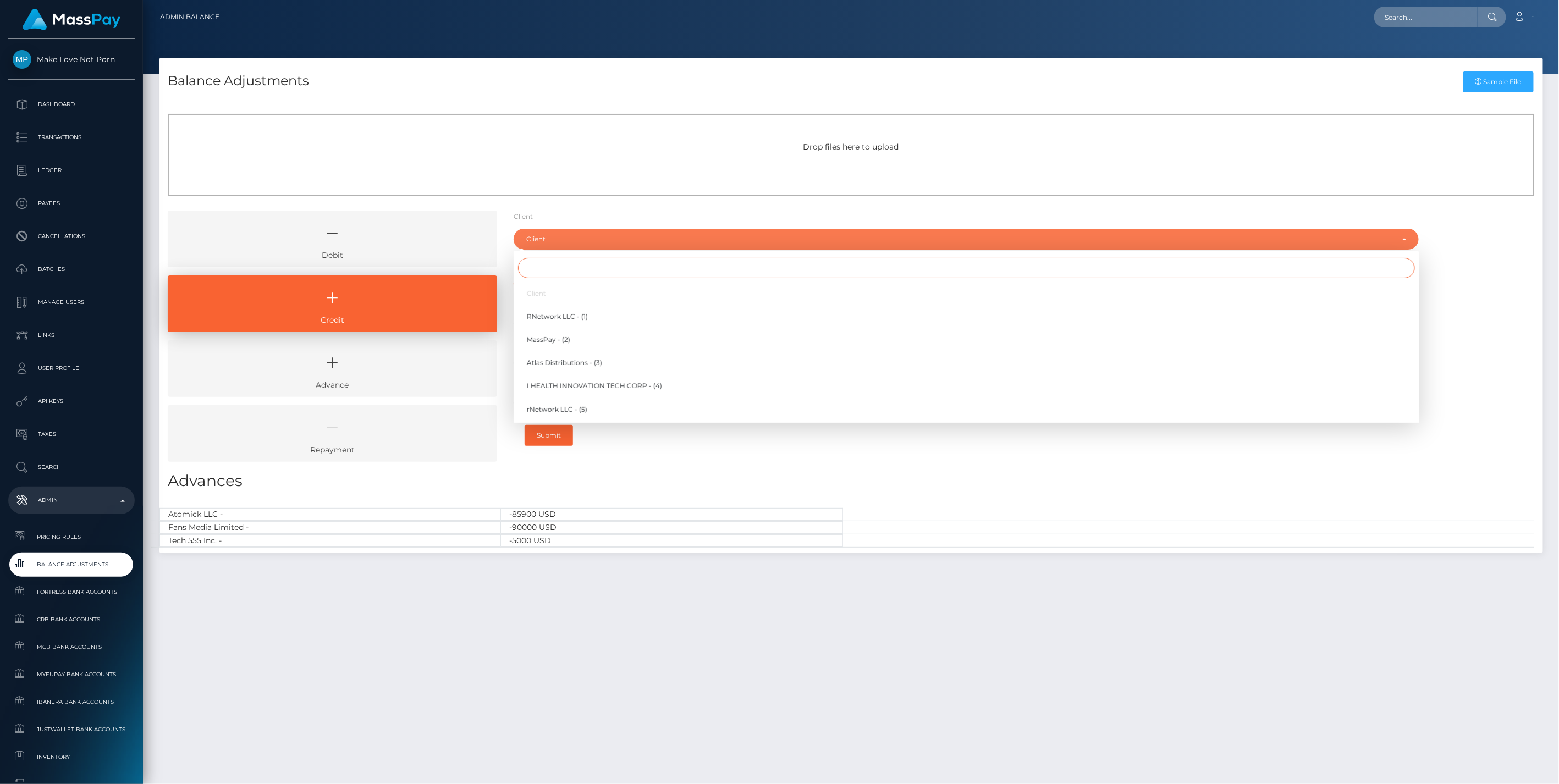
click at [540, 268] on input "Search" at bounding box center [966, 268] width 897 height 20
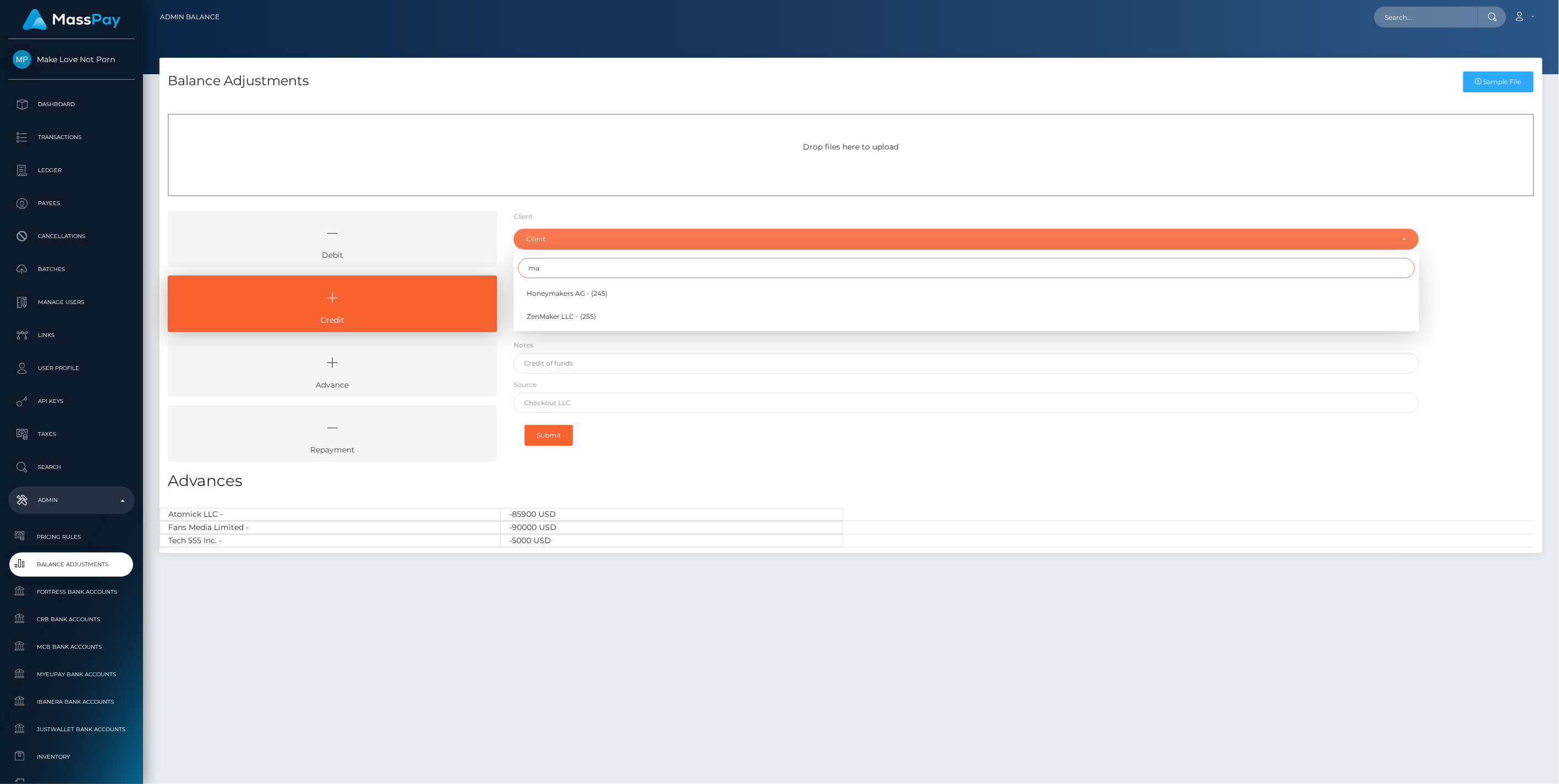
type input "m"
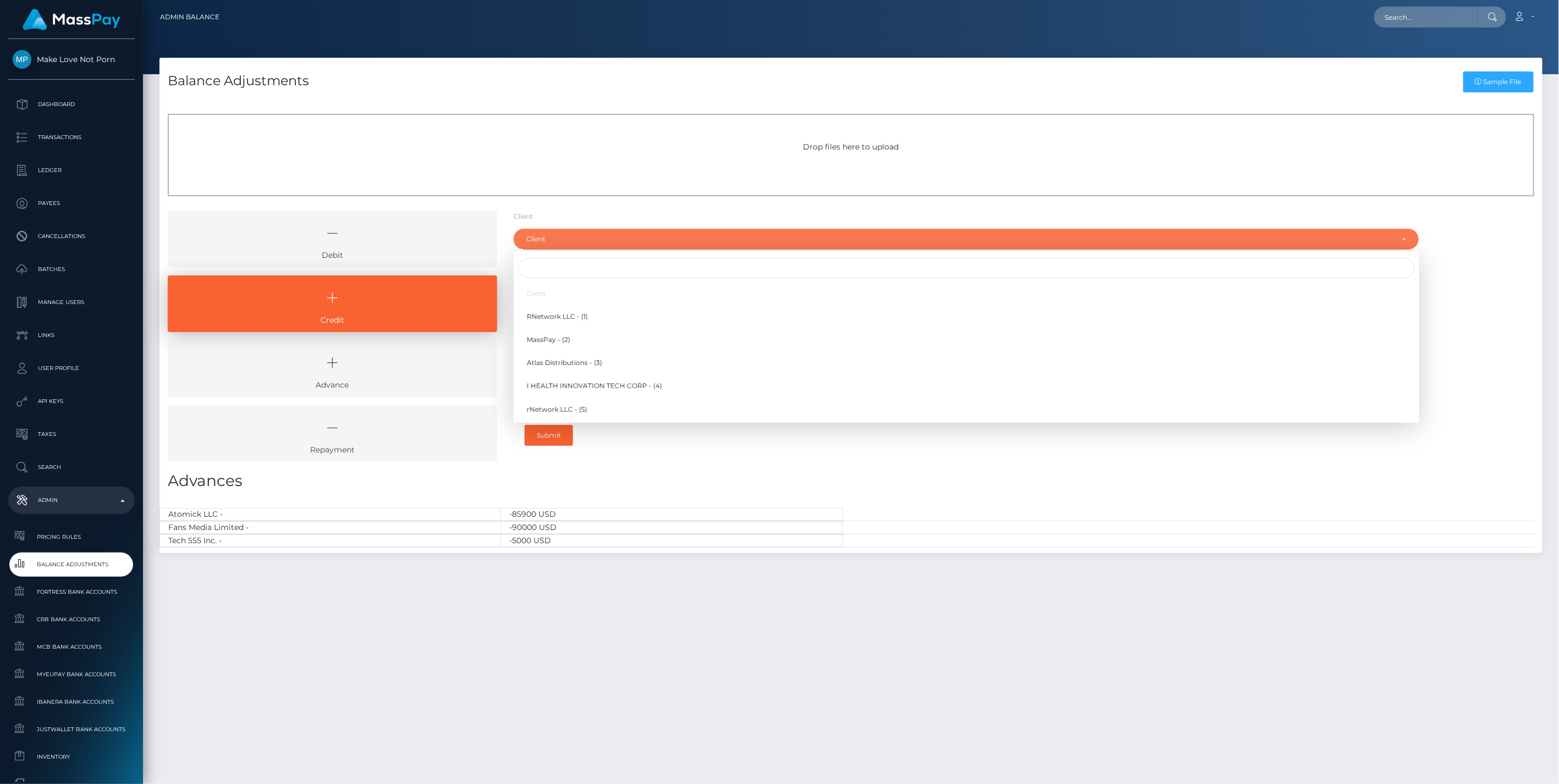
click at [634, 620] on div "Balance Adjustments Sample File Drop files here to upload Debit" at bounding box center [851, 416] width 1416 height 717
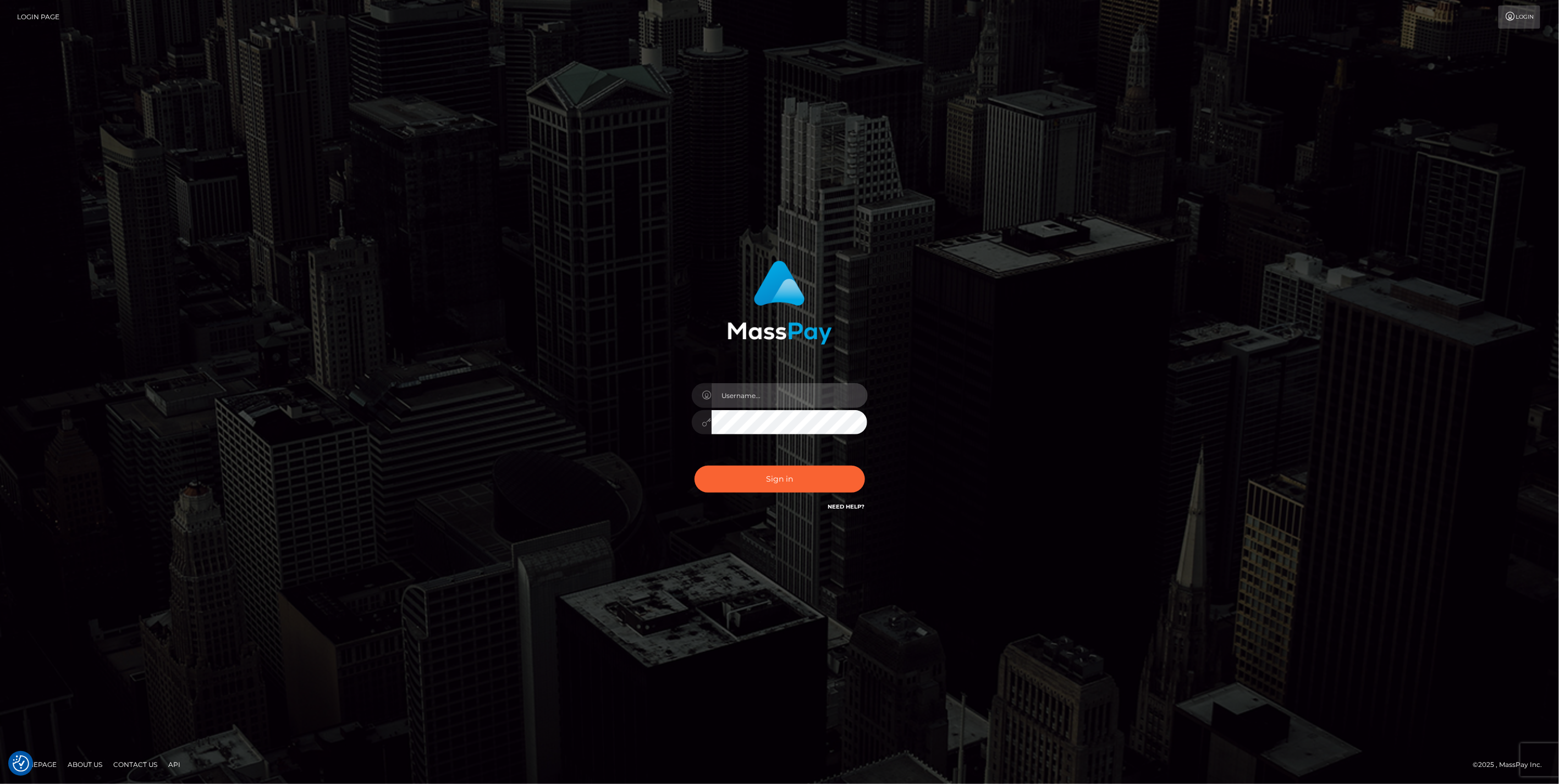
type input "jlo"
